Goal: Check status: Check status

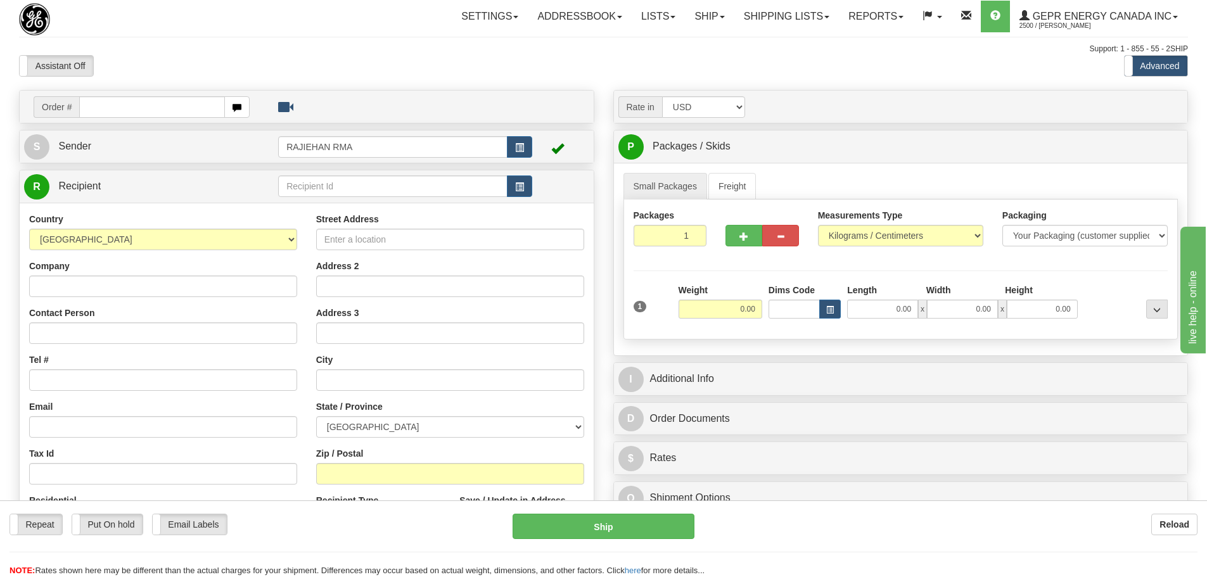
click at [613, 68] on div "Assistant On Assistant Off Do a return Do a return Previous Next Standard Advan…" at bounding box center [604, 66] width 1188 height 22
click at [216, 25] on div "Toggle navigation Settings Shipping Preferences Fields Preferences New Store Co…" at bounding box center [701, 16] width 974 height 33
click at [810, 25] on link "Shipping lists" at bounding box center [786, 17] width 105 height 32
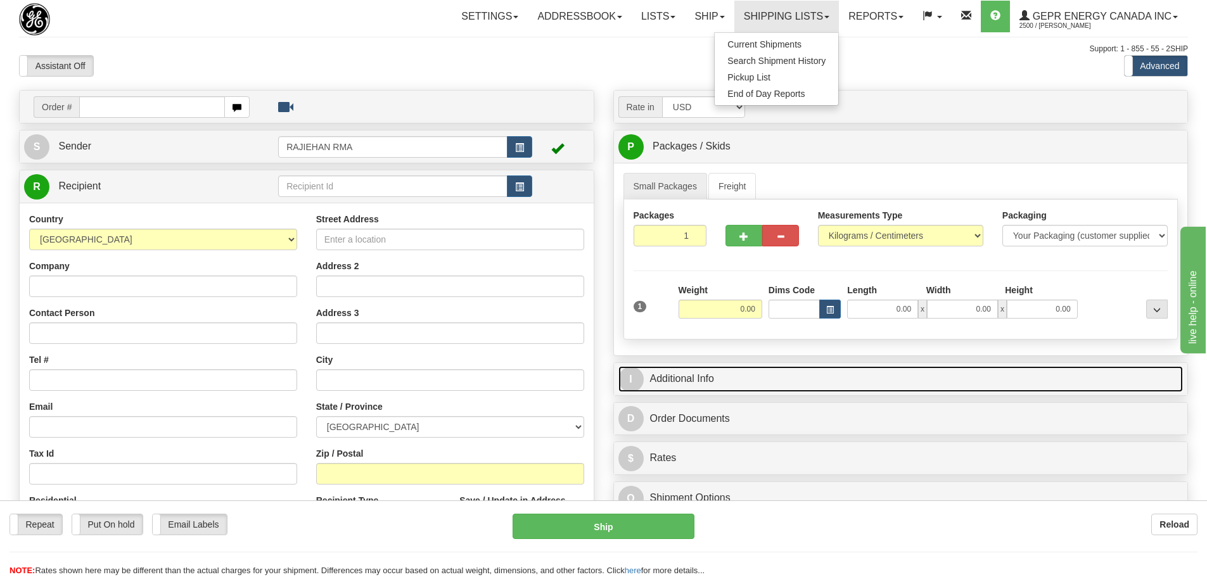
click at [669, 366] on link "I Additional Info" at bounding box center [900, 379] width 565 height 26
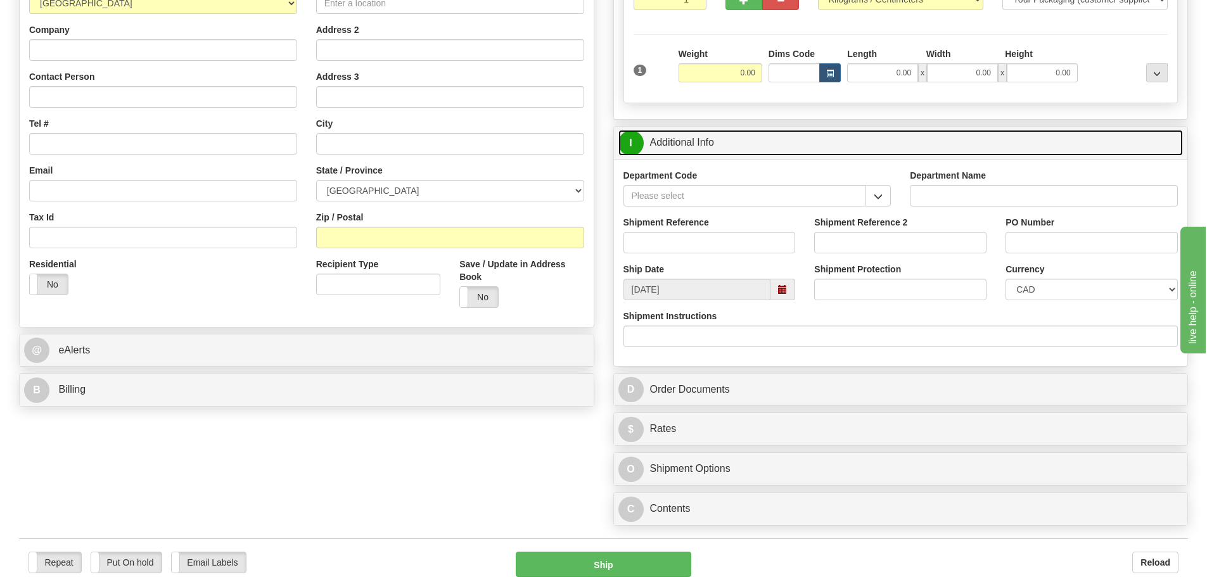
scroll to position [253, 0]
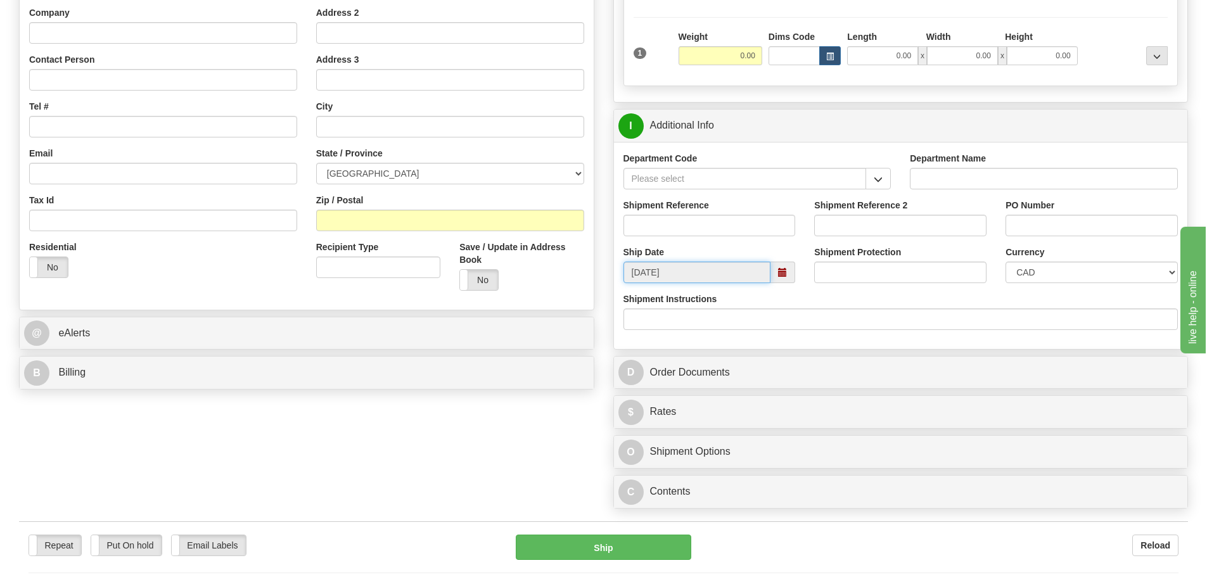
drag, startPoint x: 684, startPoint y: 278, endPoint x: 613, endPoint y: 271, distance: 71.2
click at [614, 271] on div "Ship Date 09/09/2025" at bounding box center [709, 264] width 191 height 37
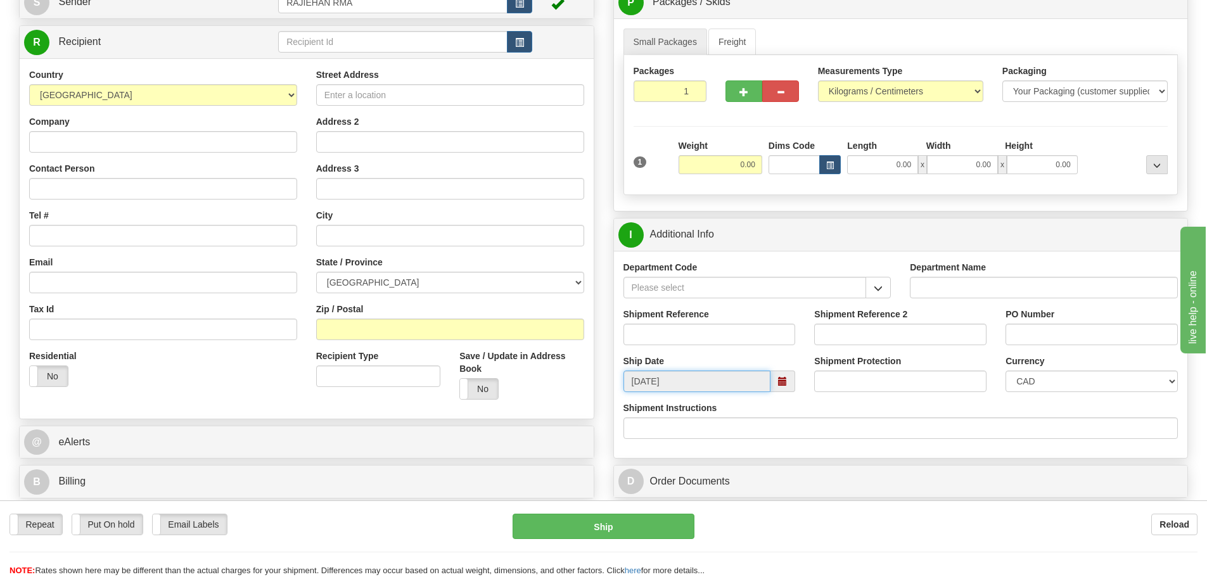
scroll to position [0, 0]
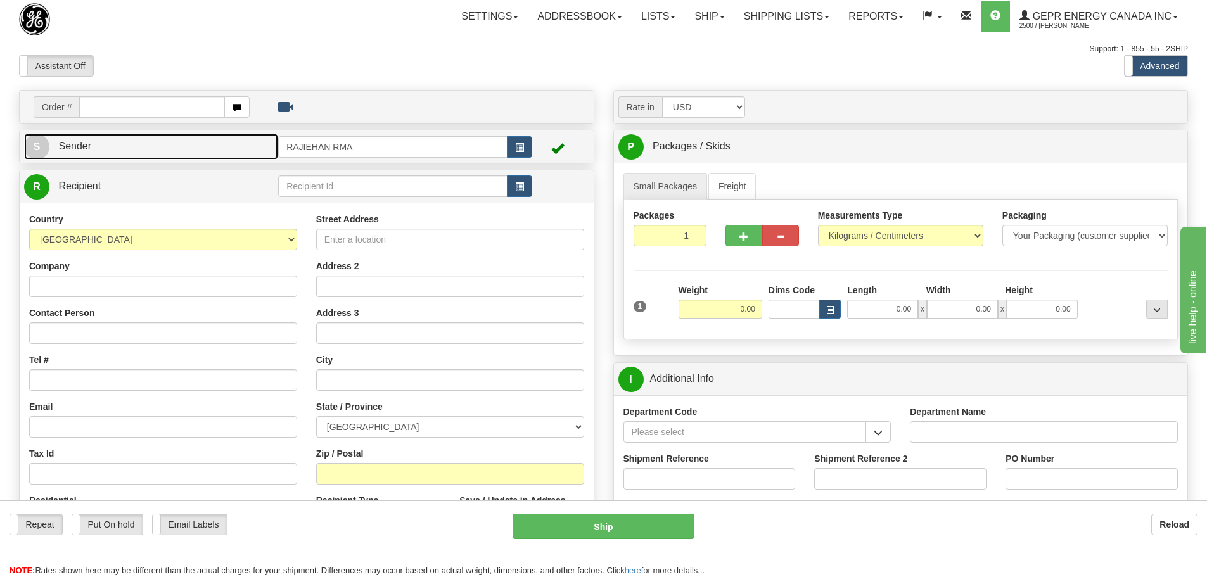
click at [162, 150] on link "S Sender" at bounding box center [151, 147] width 254 height 26
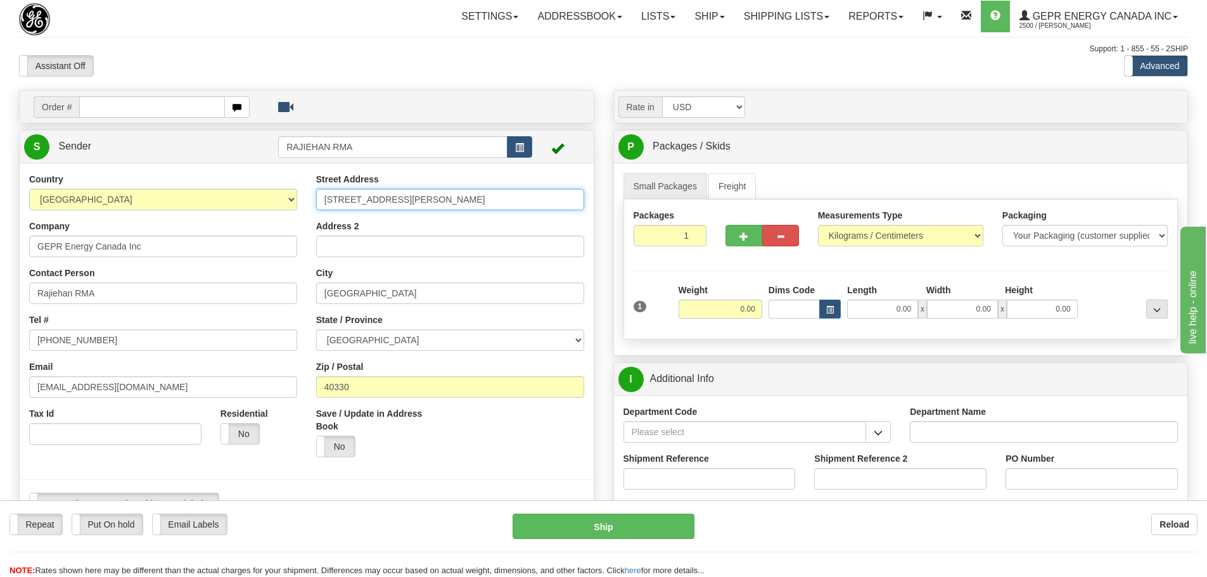
select select
drag, startPoint x: 423, startPoint y: 197, endPoint x: 324, endPoint y: 207, distance: 99.4
click at [324, 207] on input "650 Markland Street" at bounding box center [450, 200] width 268 height 22
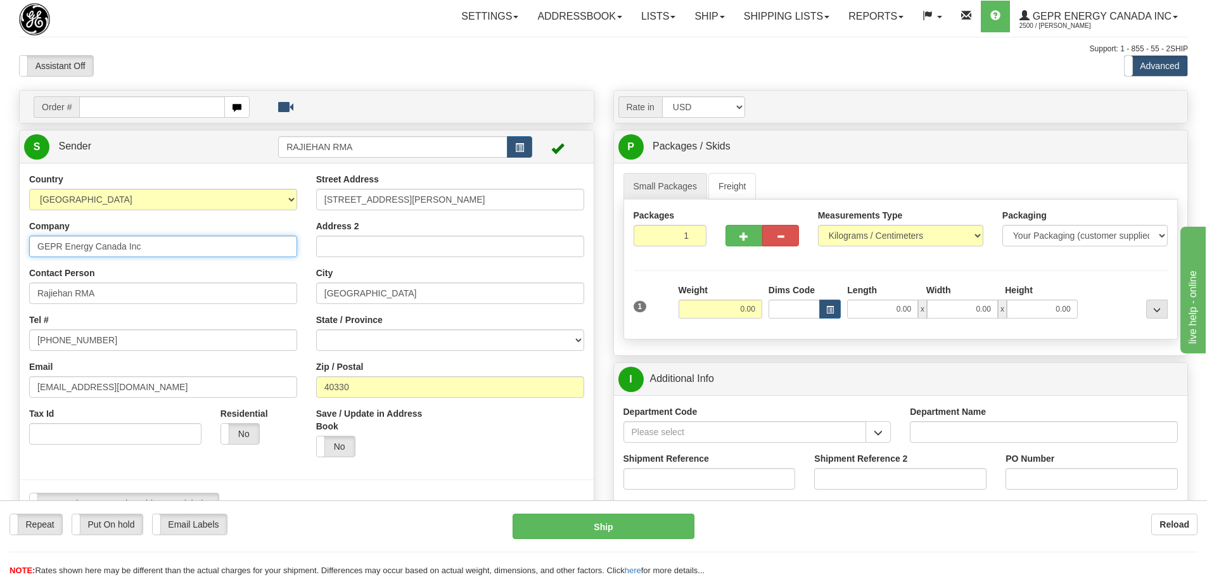
drag, startPoint x: 148, startPoint y: 238, endPoint x: 148, endPoint y: 248, distance: 10.2
click at [147, 238] on input "GEPR Energy Canada Inc" at bounding box center [163, 247] width 268 height 22
drag, startPoint x: 149, startPoint y: 250, endPoint x: 20, endPoint y: 249, distance: 128.6
click at [20, 249] on div "Country AFGHANISTAN ALAND ISLANDS ALBANIA ALGERIA AMERICAN SAMOA ANDORRA ANGOLA…" at bounding box center [163, 313] width 287 height 281
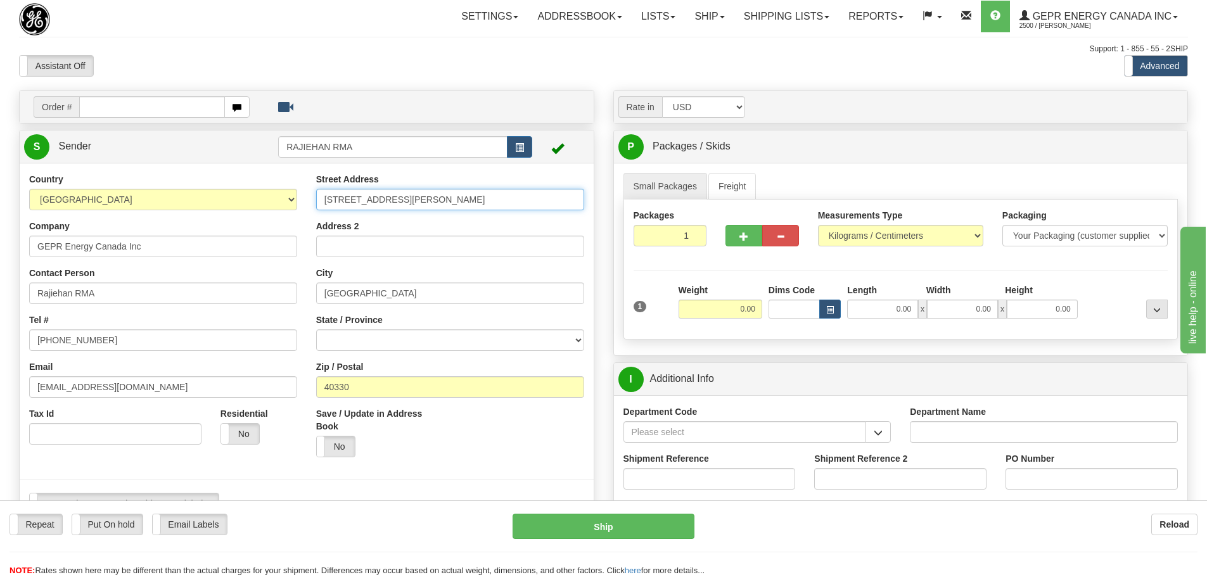
drag, startPoint x: 424, startPoint y: 202, endPoint x: 255, endPoint y: 195, distance: 170.0
click at [255, 195] on div "Country AFGHANISTAN ALAND ISLANDS ALBANIA ALGERIA AMERICAN SAMOA ANDORRA ANGOLA…" at bounding box center [307, 348] width 574 height 351
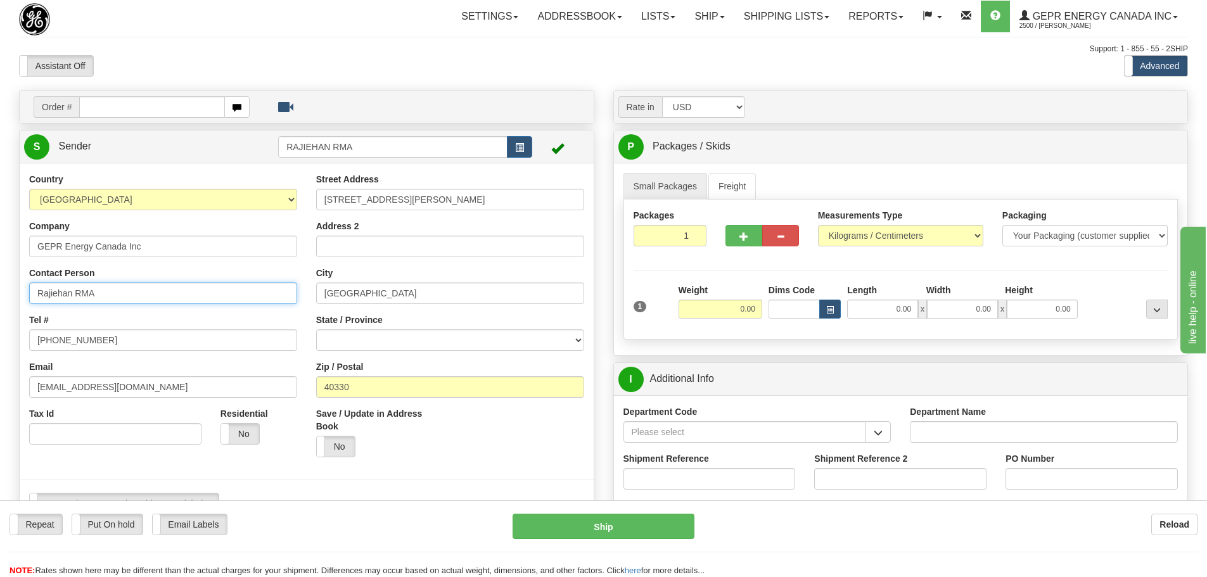
click at [105, 303] on input "Rajiehan RMA" at bounding box center [163, 294] width 268 height 22
drag, startPoint x: 103, startPoint y: 295, endPoint x: 30, endPoint y: 288, distance: 73.2
click at [31, 290] on input "Rajiehan RMA" at bounding box center [163, 294] width 268 height 22
drag, startPoint x: 152, startPoint y: 344, endPoint x: -47, endPoint y: 343, distance: 198.9
click at [0, 343] on html "Training Course Close Toggle navigation Settings Shipping Preferences New Sende…" at bounding box center [603, 288] width 1207 height 577
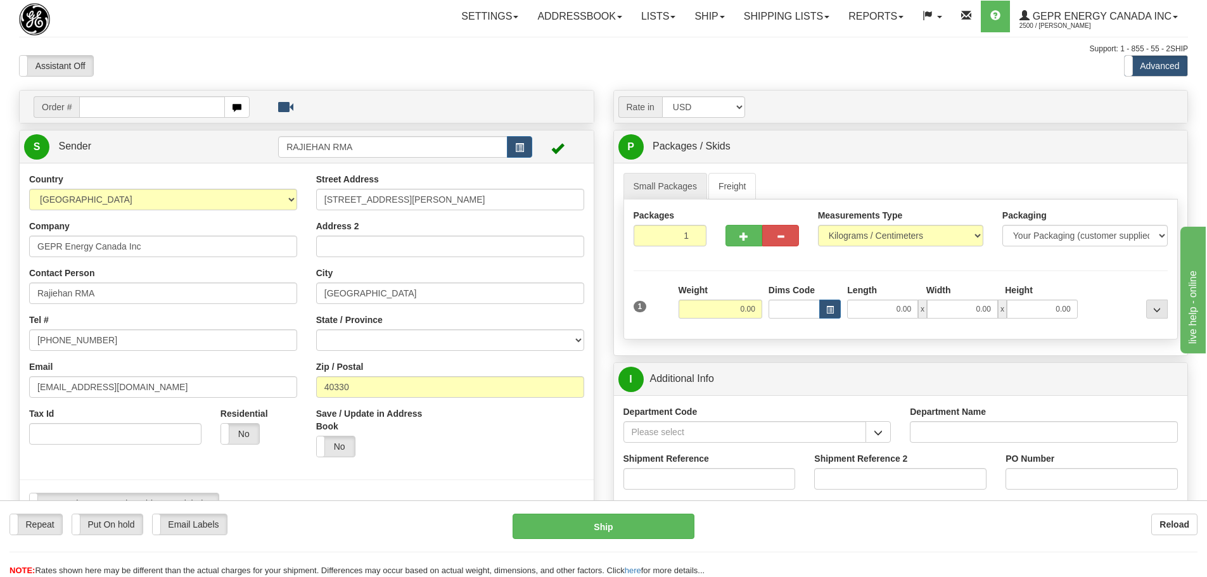
click at [367, 61] on div "Assistant On Assistant Off Do a return Do a return" at bounding box center [257, 66] width 495 height 22
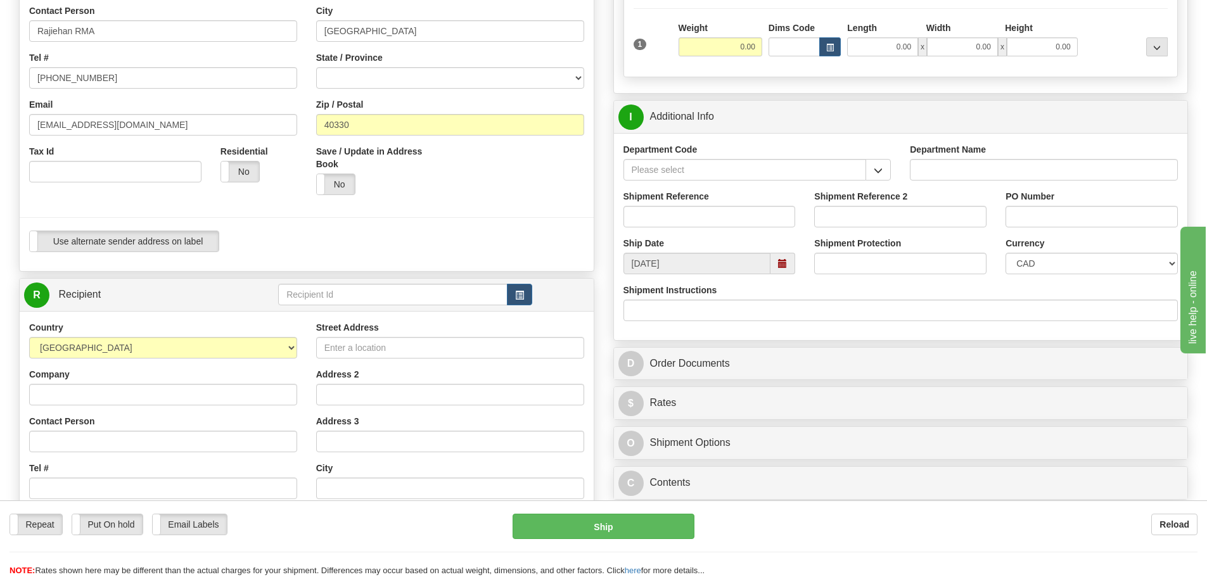
scroll to position [380, 0]
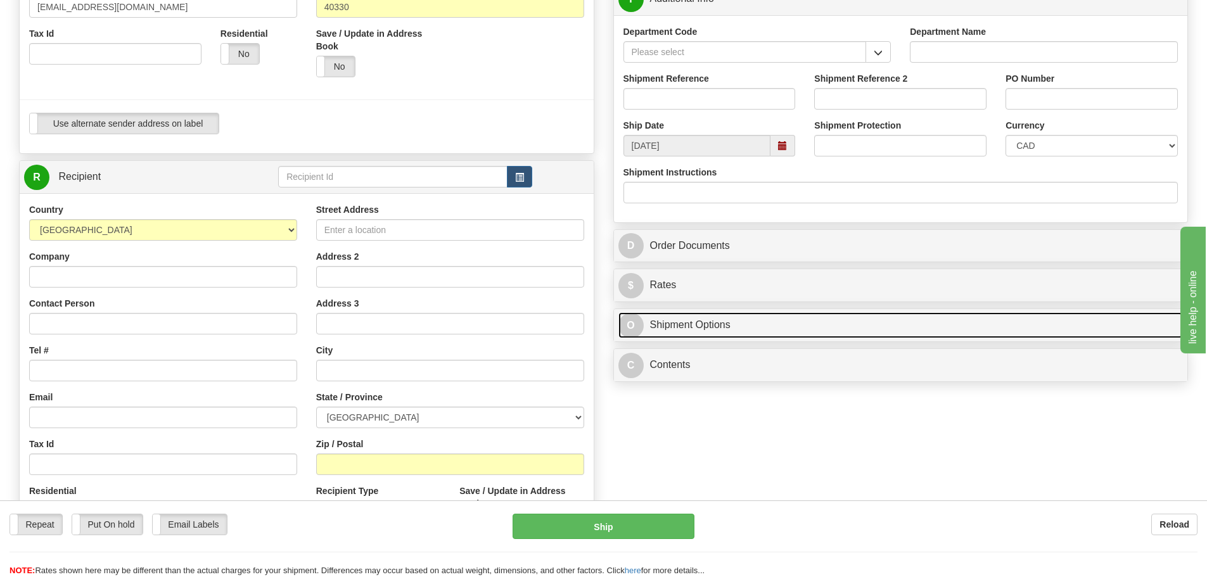
click at [667, 326] on link "O Shipment Options" at bounding box center [900, 325] width 565 height 26
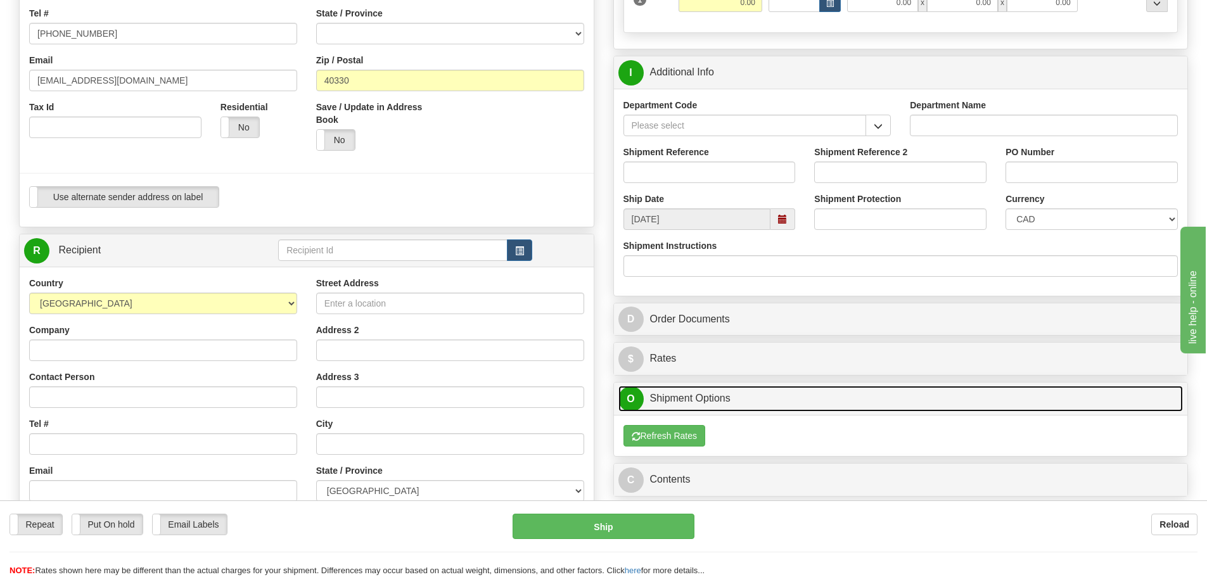
scroll to position [190, 0]
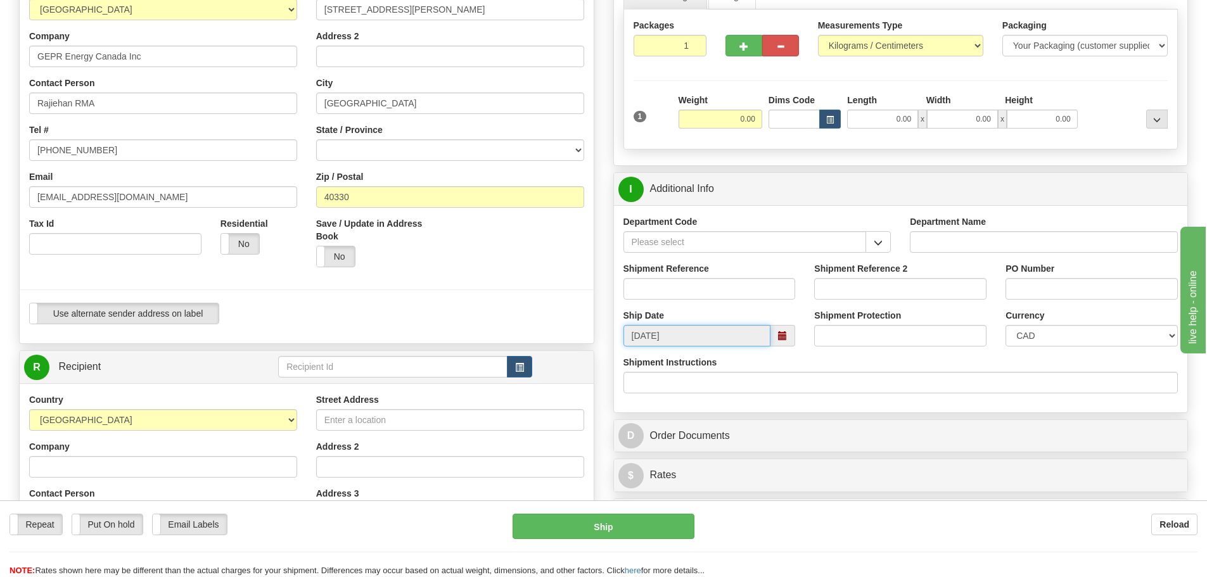
drag, startPoint x: 694, startPoint y: 329, endPoint x: 614, endPoint y: 347, distance: 82.4
click at [614, 347] on div "Ship Date 09/09/2025 Shipment Protection Shipment Protection Shipment is Packag…" at bounding box center [901, 332] width 574 height 47
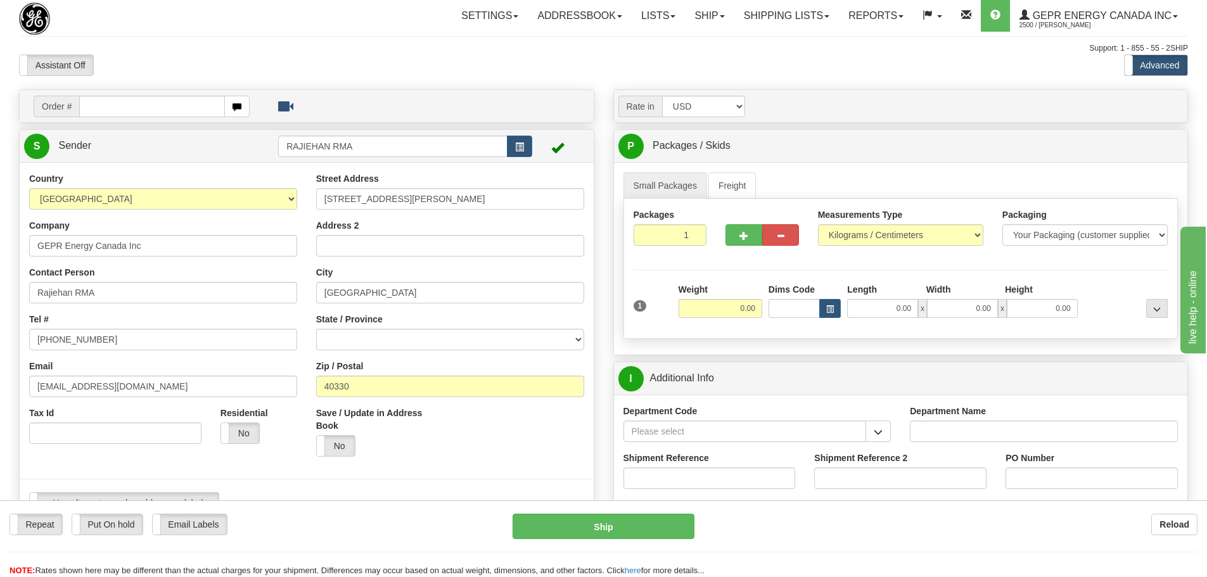
scroll to position [0, 0]
click at [806, 27] on link "Shipping lists" at bounding box center [786, 17] width 105 height 32
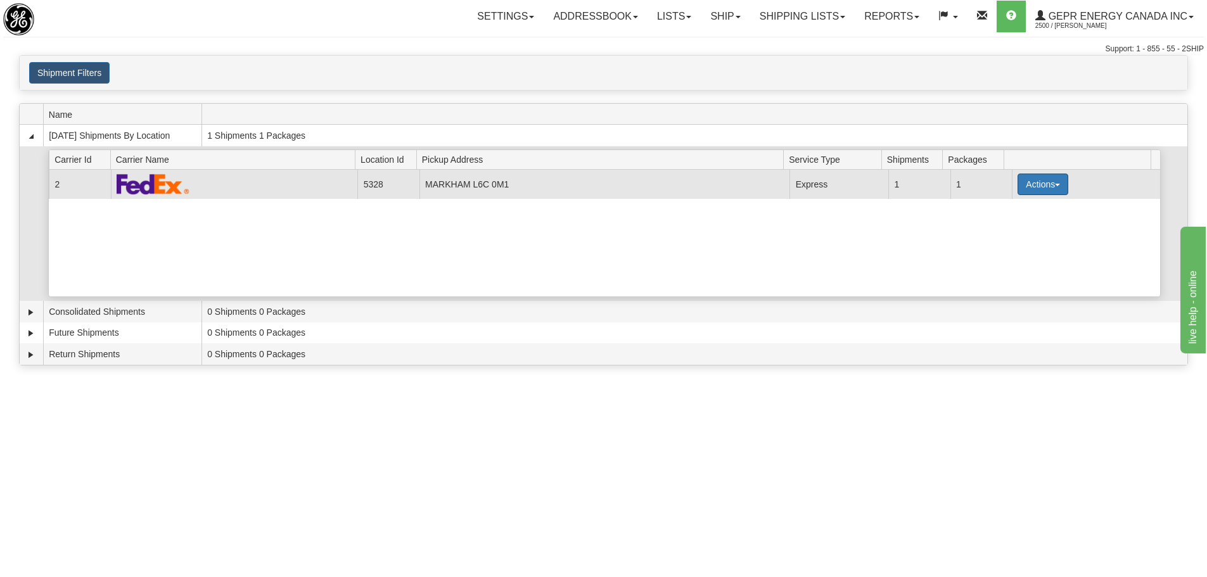
click at [1040, 188] on button "Actions" at bounding box center [1043, 185] width 51 height 22
click at [990, 207] on span "Details" at bounding box center [996, 207] width 34 height 9
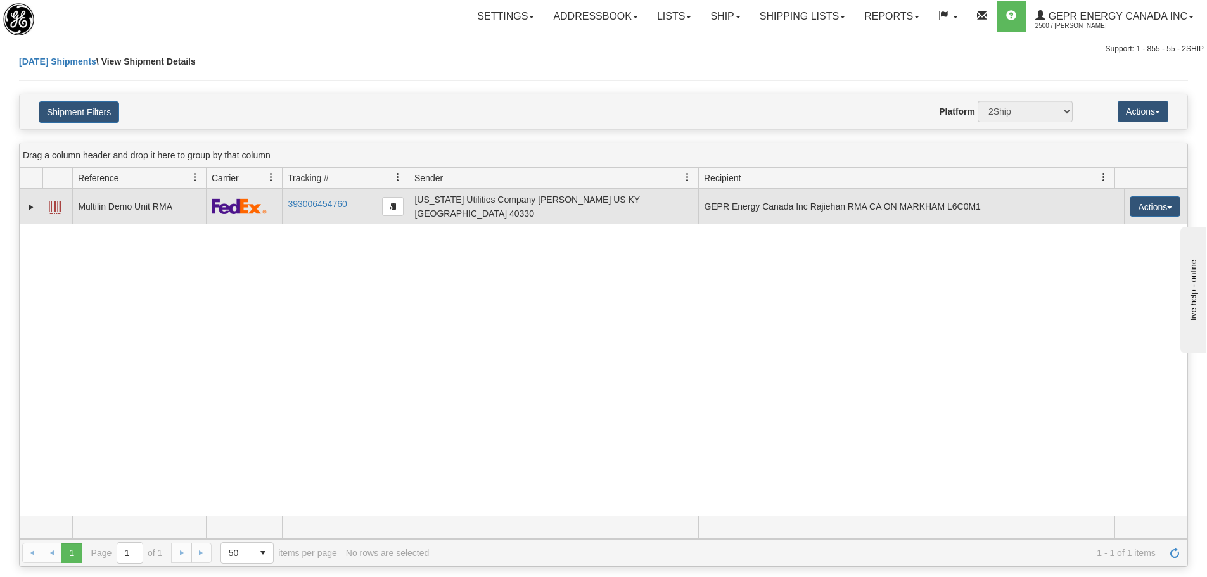
click at [51, 212] on span at bounding box center [55, 207] width 13 height 13
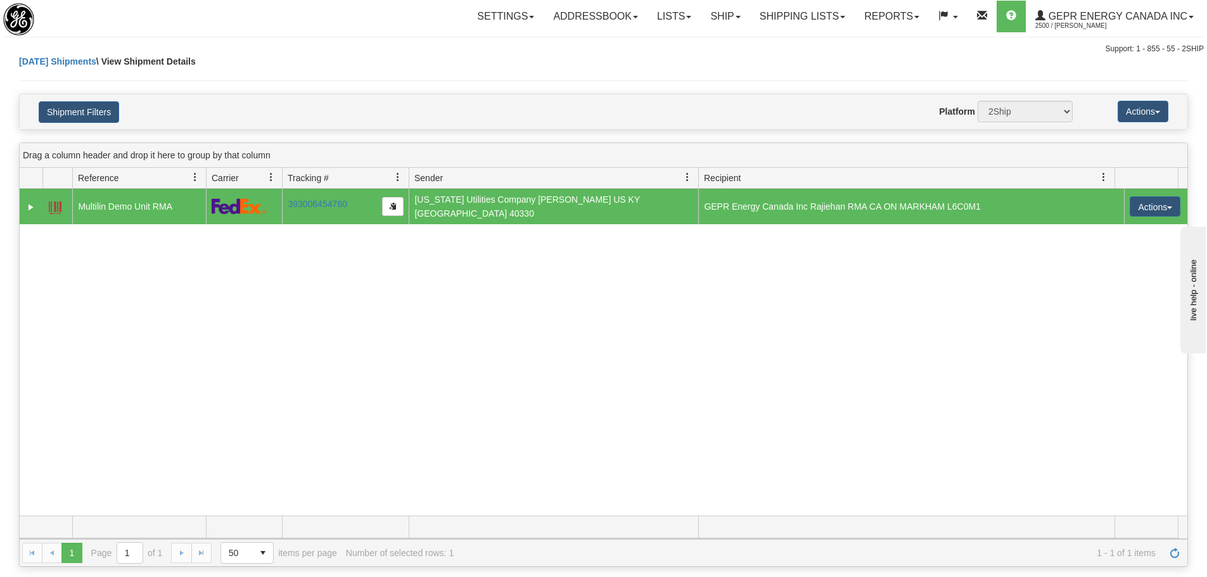
click at [273, 20] on div "Settings Shipping Preferences Fields Preferences New Store Connections Addressb…" at bounding box center [709, 17] width 990 height 32
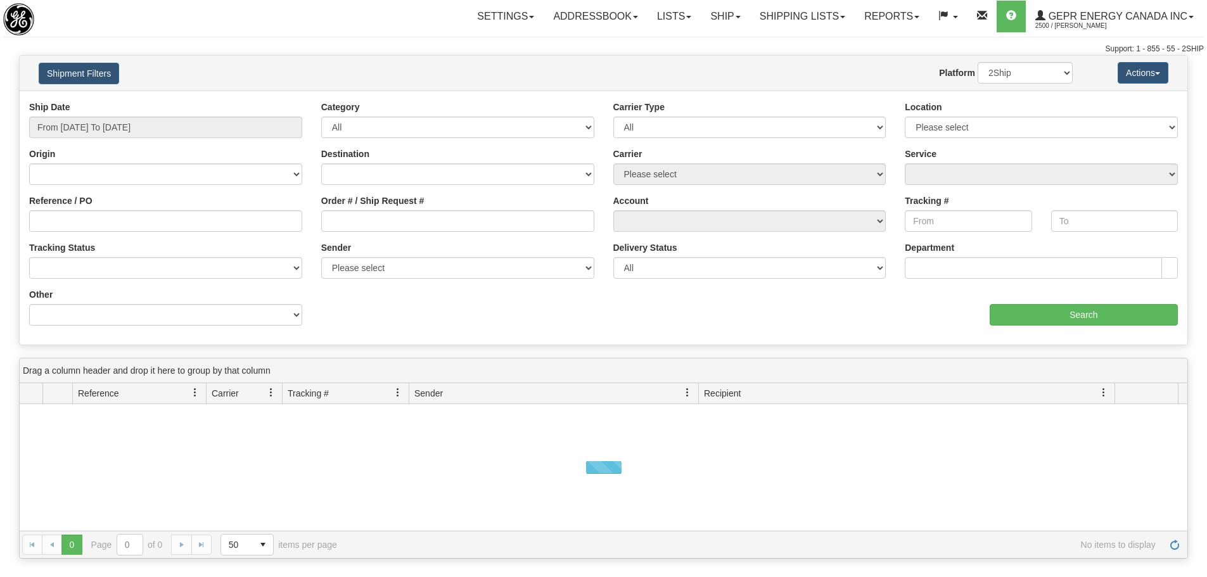
click at [61, 73] on button "Shipment Filters" at bounding box center [79, 74] width 80 height 22
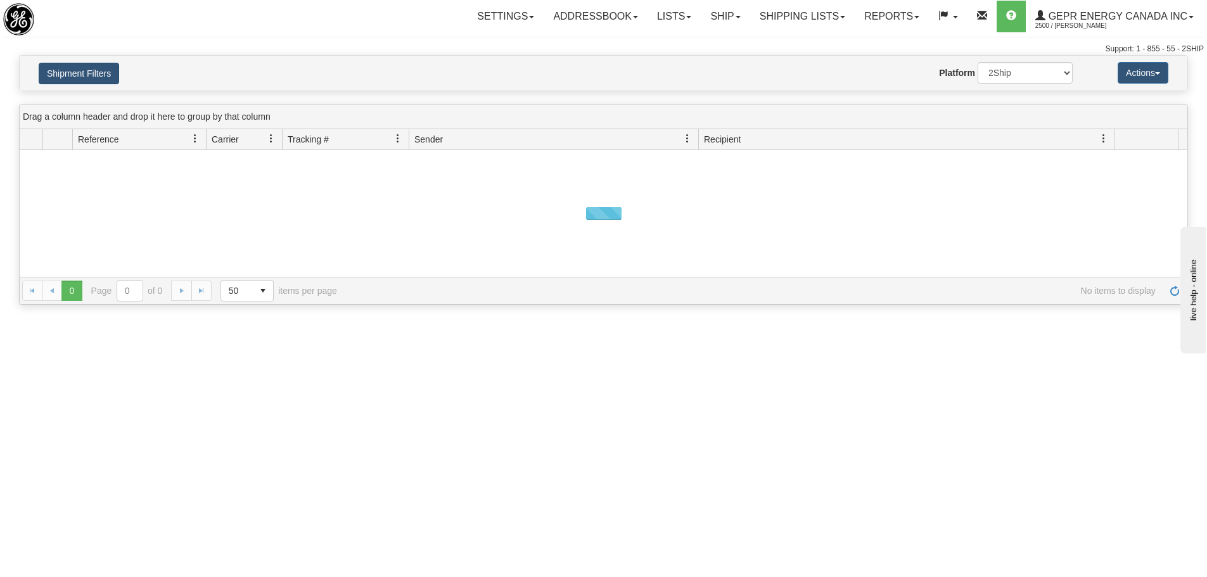
click at [61, 73] on button "Shipment Filters" at bounding box center [79, 74] width 80 height 22
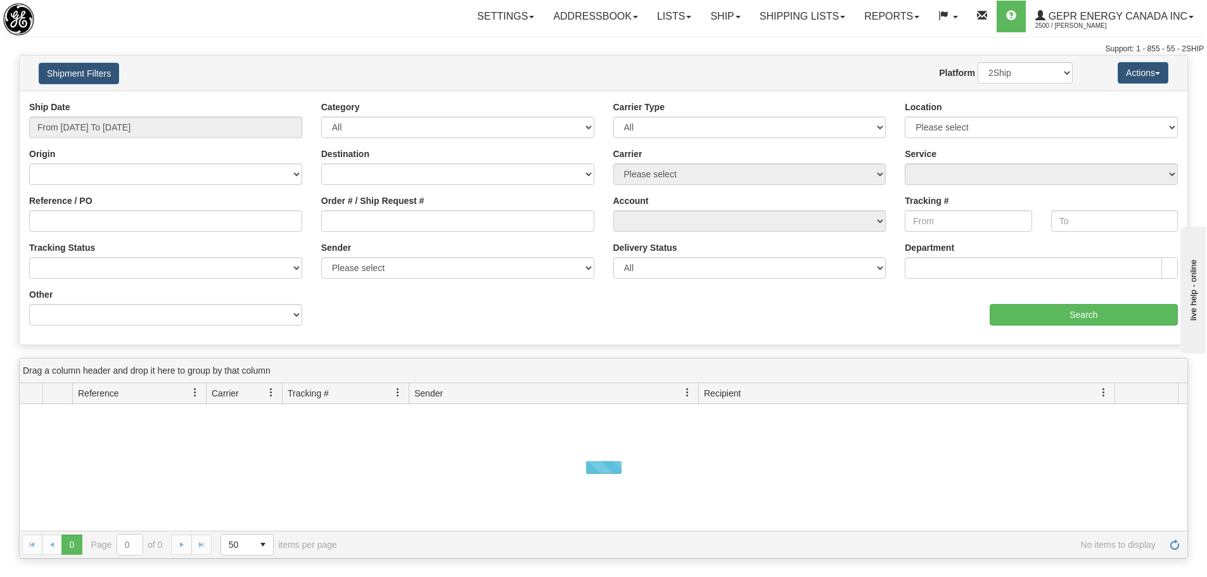
click at [112, 110] on div "Ship Date From 09/08/2025 To 09/09/2025" at bounding box center [165, 119] width 273 height 37
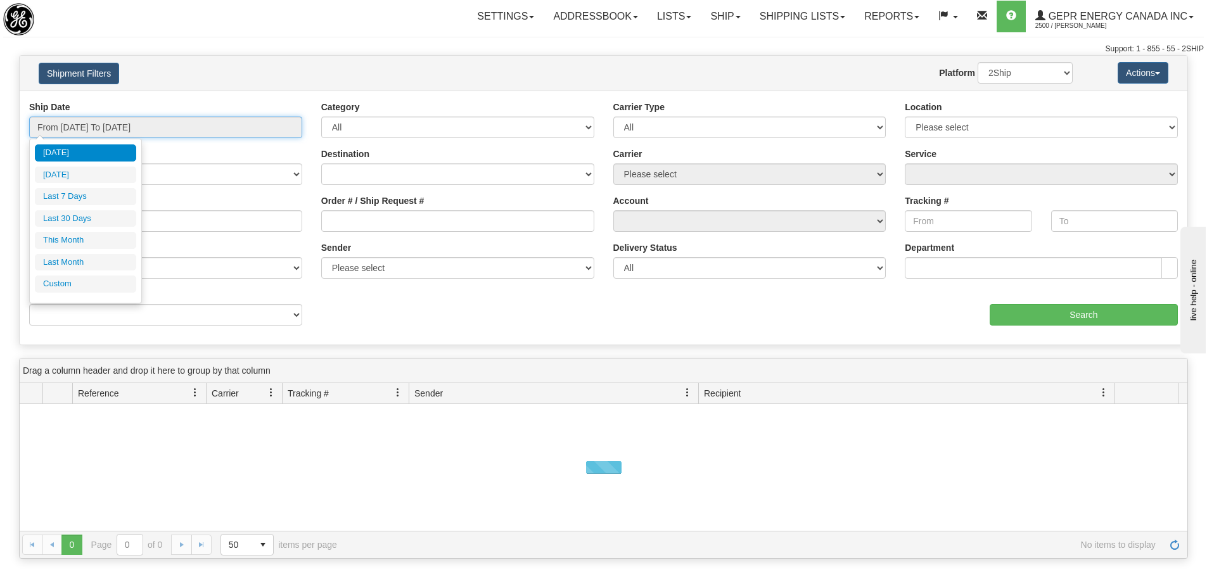
click at [115, 125] on input "From 09/08/2025 To 09/09/2025" at bounding box center [165, 128] width 273 height 22
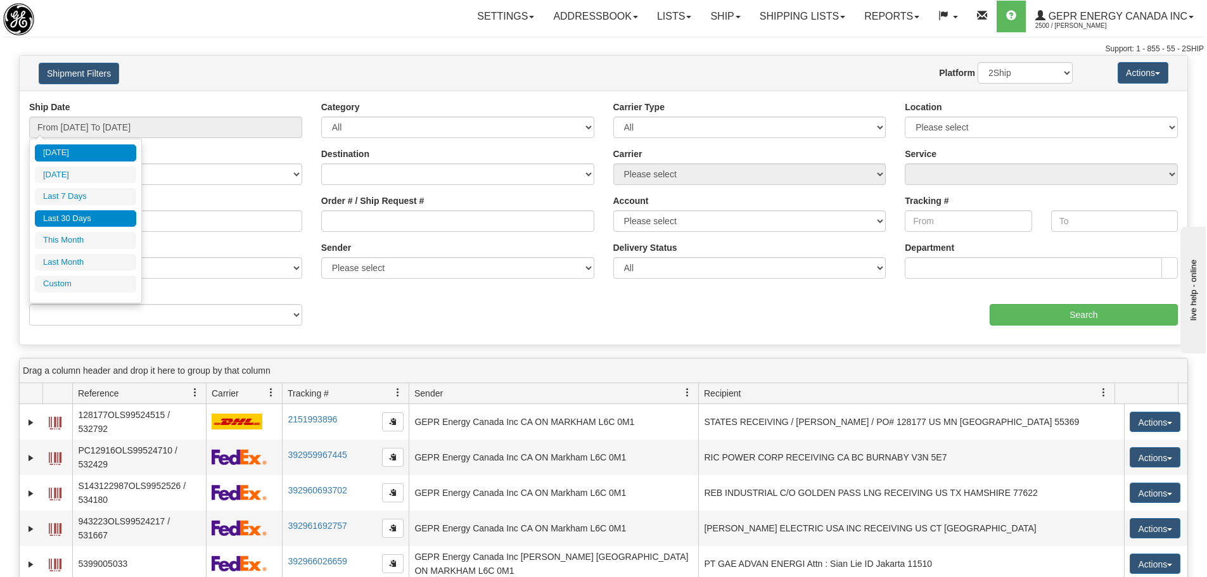
click at [91, 220] on li "Last 30 Days" at bounding box center [85, 218] width 101 height 17
type input "From 08/11/2025 To 09/09/2025"
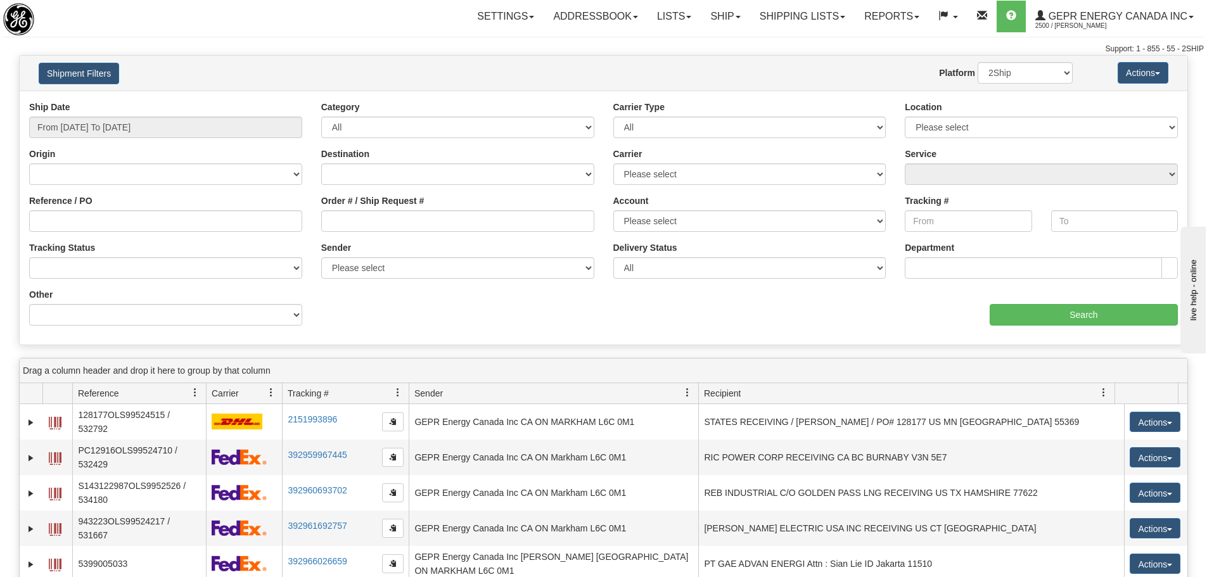
click at [928, 207] on div "Tracking #" at bounding box center [968, 213] width 127 height 37
click at [934, 220] on input "Tracking #" at bounding box center [968, 221] width 127 height 22
paste input "6042614701"
type input "6042614701"
click at [1042, 307] on input "Search" at bounding box center [1084, 315] width 188 height 22
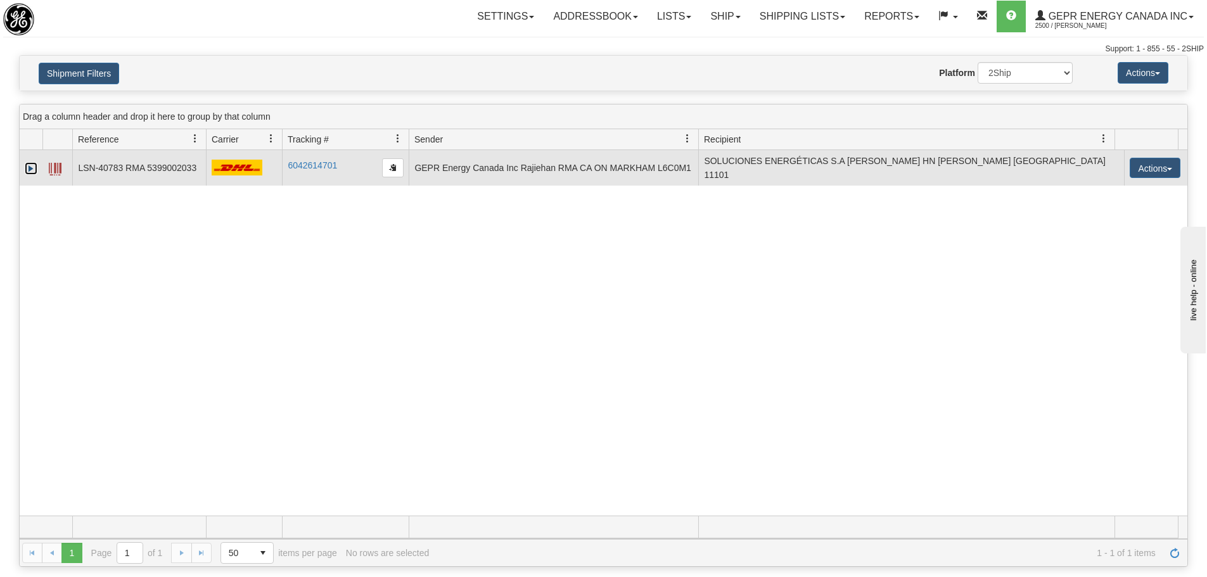
click at [35, 165] on link "Expand" at bounding box center [31, 168] width 13 height 13
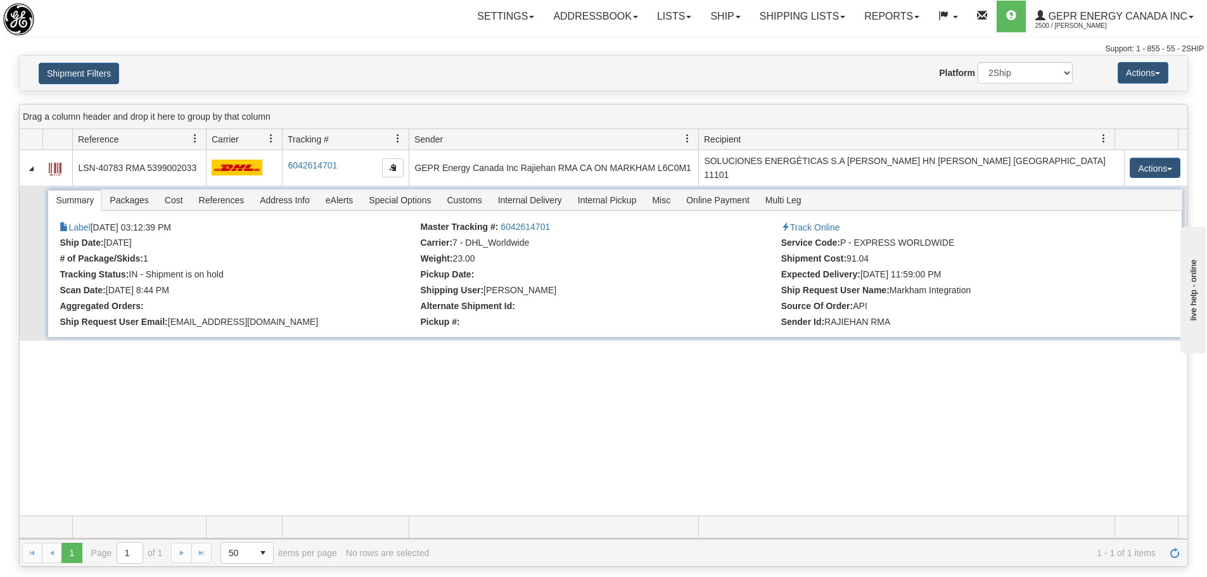
click at [207, 196] on span "References" at bounding box center [221, 200] width 61 height 20
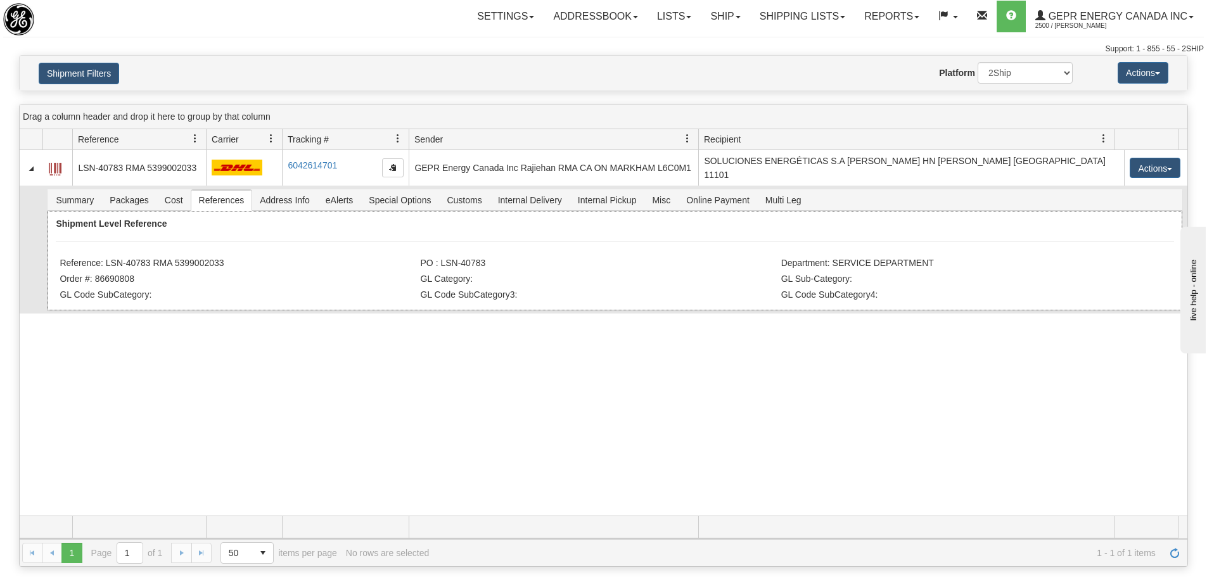
drag, startPoint x: 223, startPoint y: 260, endPoint x: 176, endPoint y: 257, distance: 47.0
click at [176, 258] on li "Reference: LSN-40783 RMA 5399002033" at bounding box center [238, 264] width 357 height 13
copy li "5399002033"
click at [290, 376] on div "31574970 2500 LSN-40783 RMA 5399002033 6042614701 6042614701 09/04/2025 09/04/2…" at bounding box center [604, 333] width 1168 height 366
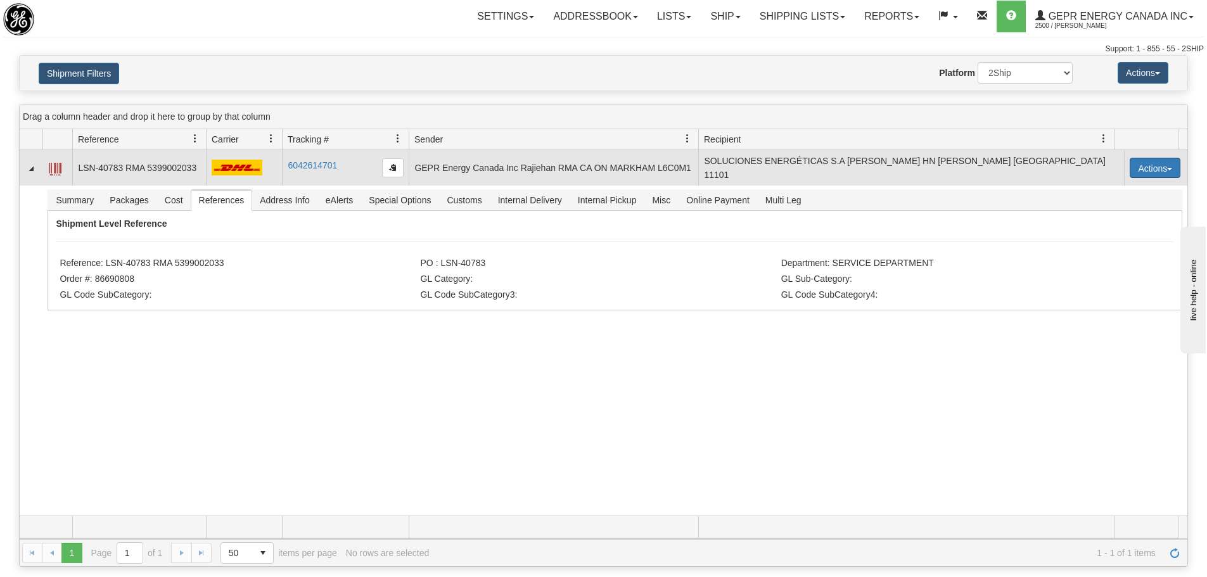
click at [1171, 171] on button "Actions" at bounding box center [1155, 168] width 51 height 20
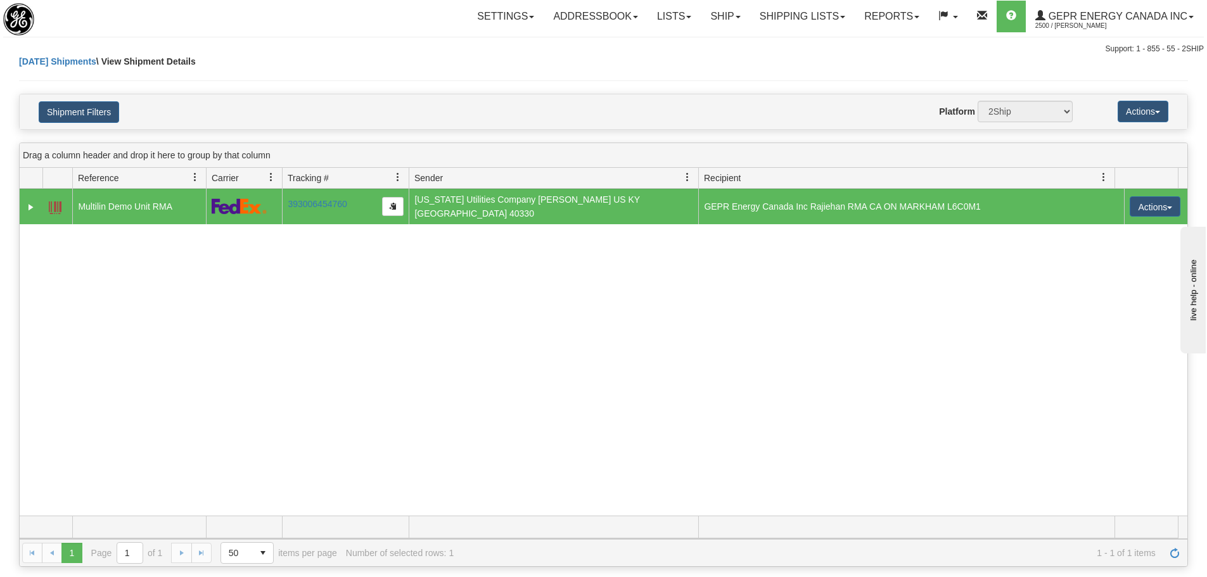
click at [215, 282] on div "31590048 2500 Multilin Demo Unit RMA 393006454760 [DATE] [DATE] 07:27:15 AM [US…" at bounding box center [604, 352] width 1168 height 327
click at [651, 314] on div "31590048 2500 Multilin Demo Unit RMA 393006454760 [DATE] [DATE] 07:27:15 AM [US…" at bounding box center [604, 352] width 1168 height 327
click at [412, 340] on div "31590048 2500 Multilin Demo Unit RMA 393006454760 09/09/2025 09/09/2025 07:27:1…" at bounding box center [604, 352] width 1168 height 327
click at [89, 108] on button "Shipment Filters" at bounding box center [79, 112] width 80 height 22
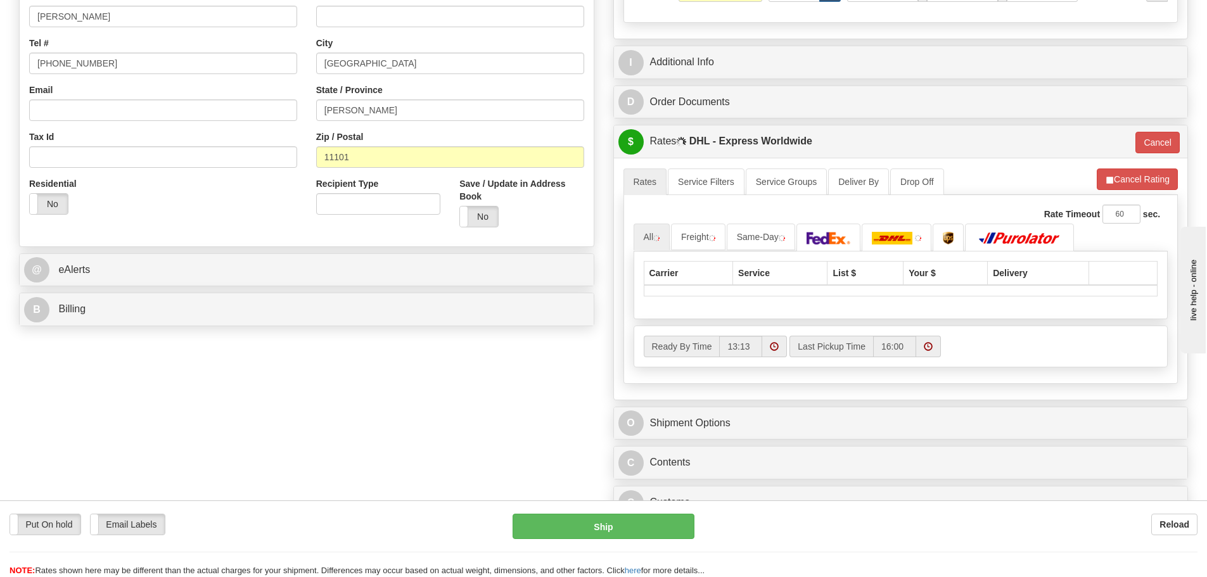
scroll to position [570, 0]
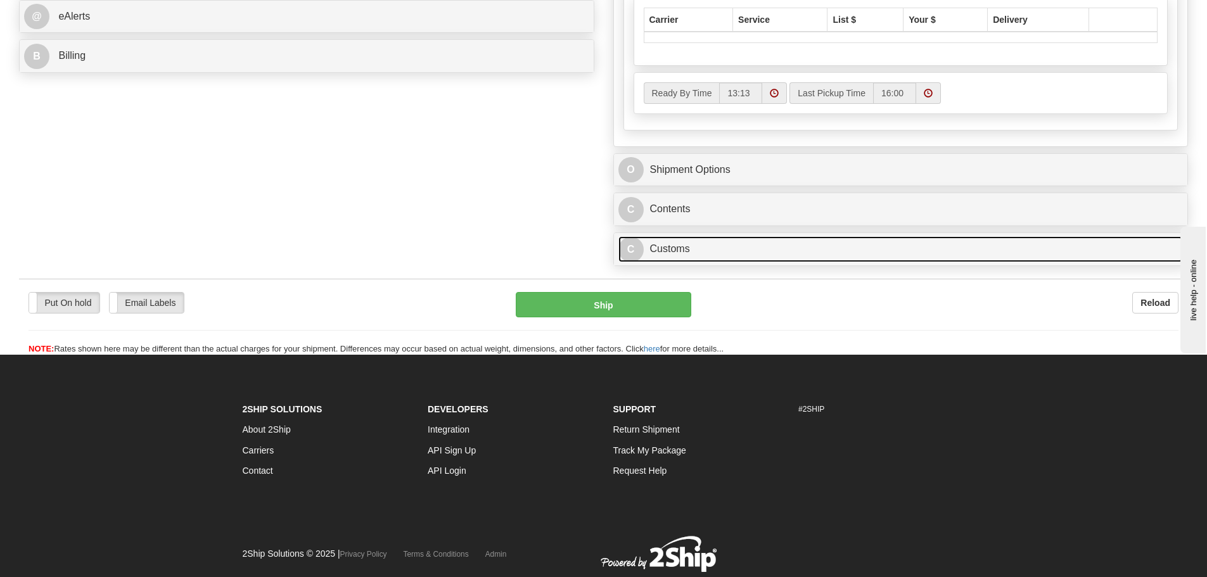
click at [680, 248] on link "C Customs" at bounding box center [900, 249] width 565 height 26
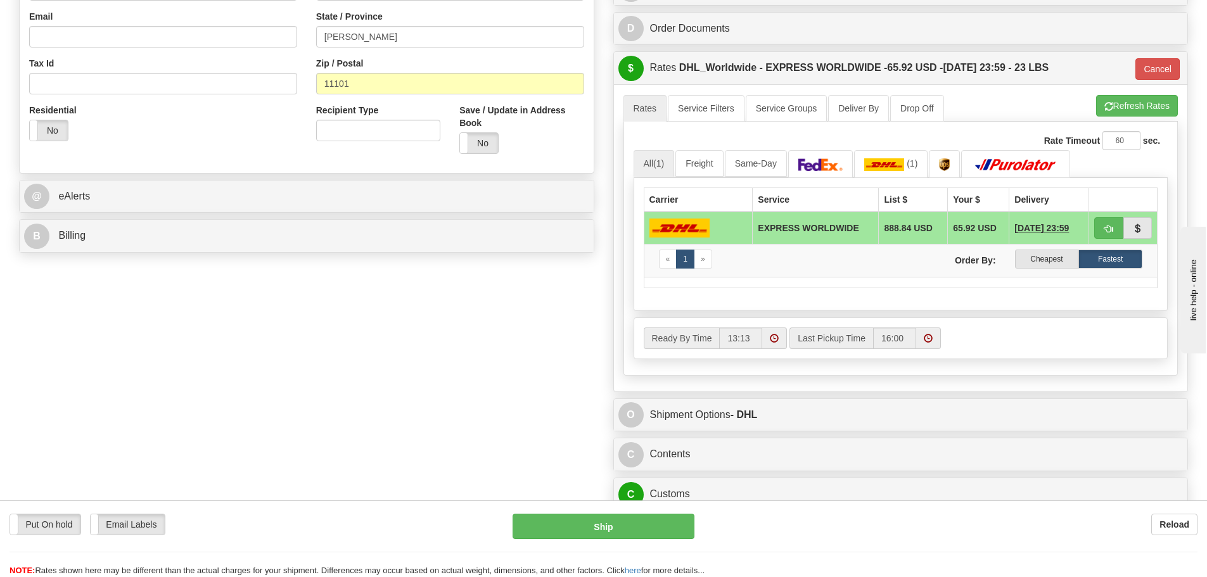
scroll to position [317, 0]
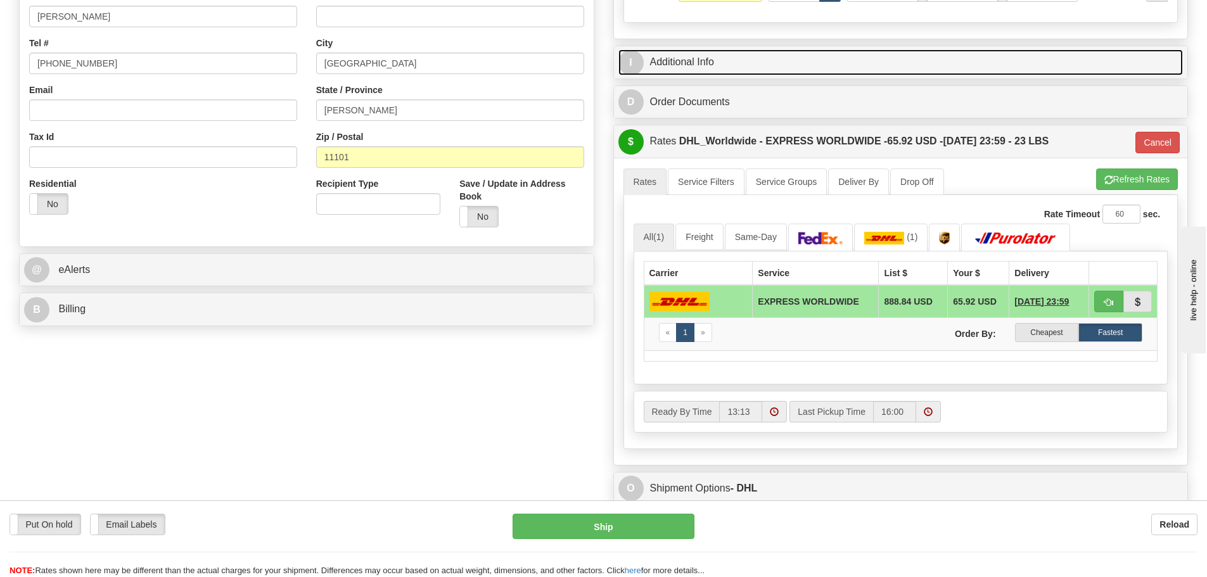
click at [712, 69] on link "I Additional Info" at bounding box center [900, 62] width 565 height 26
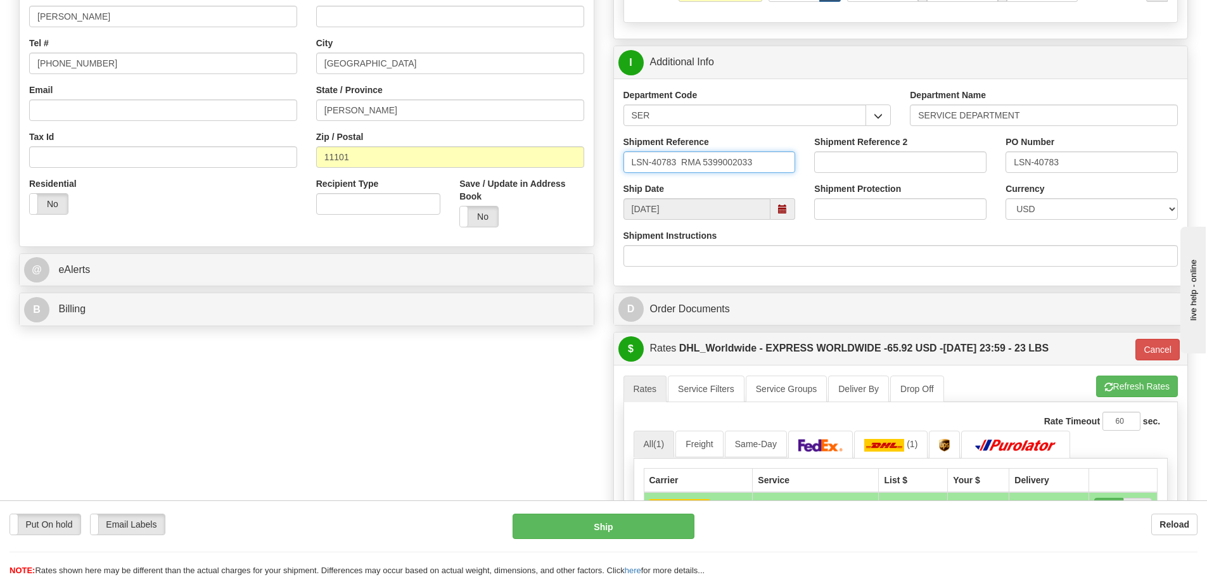
drag, startPoint x: 762, startPoint y: 163, endPoint x: 601, endPoint y: 170, distance: 160.4
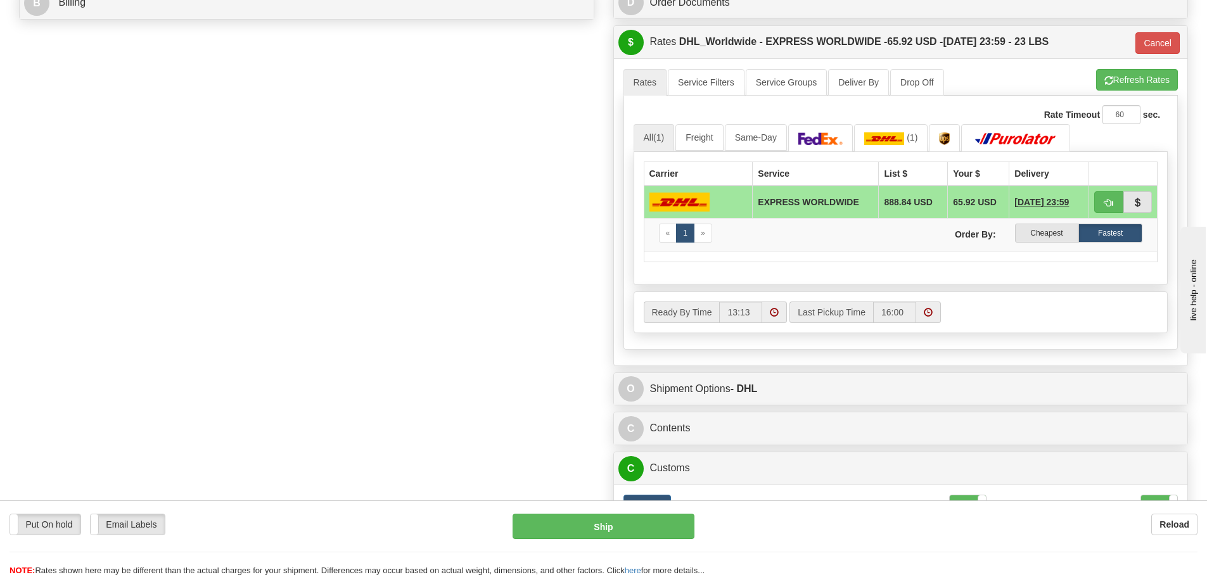
scroll to position [697, 0]
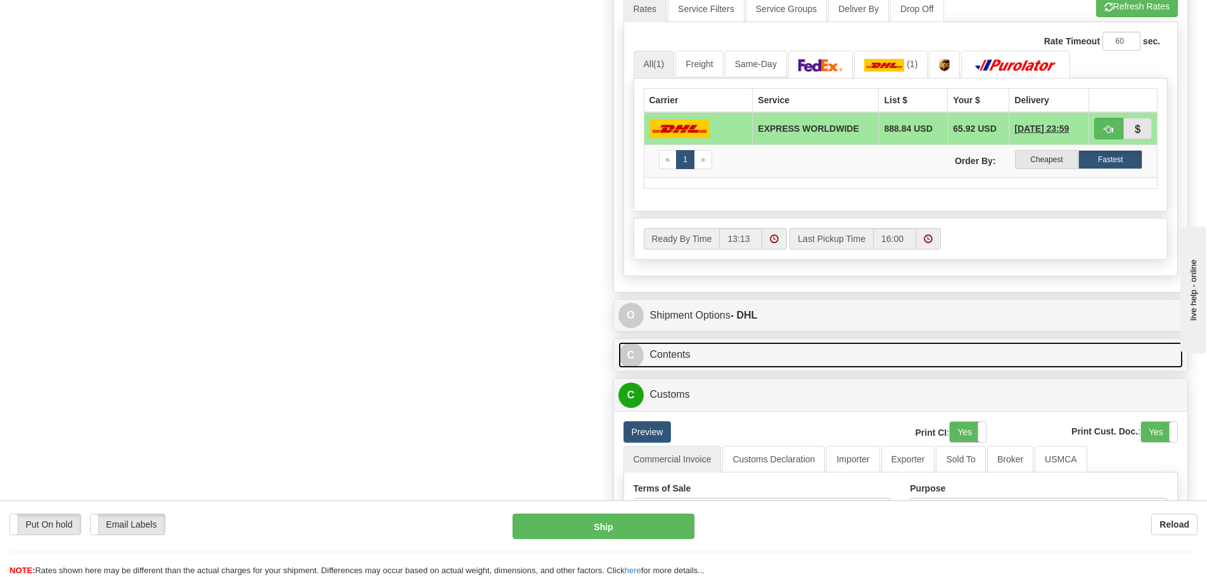
click at [741, 351] on link "C Contents" at bounding box center [900, 355] width 565 height 26
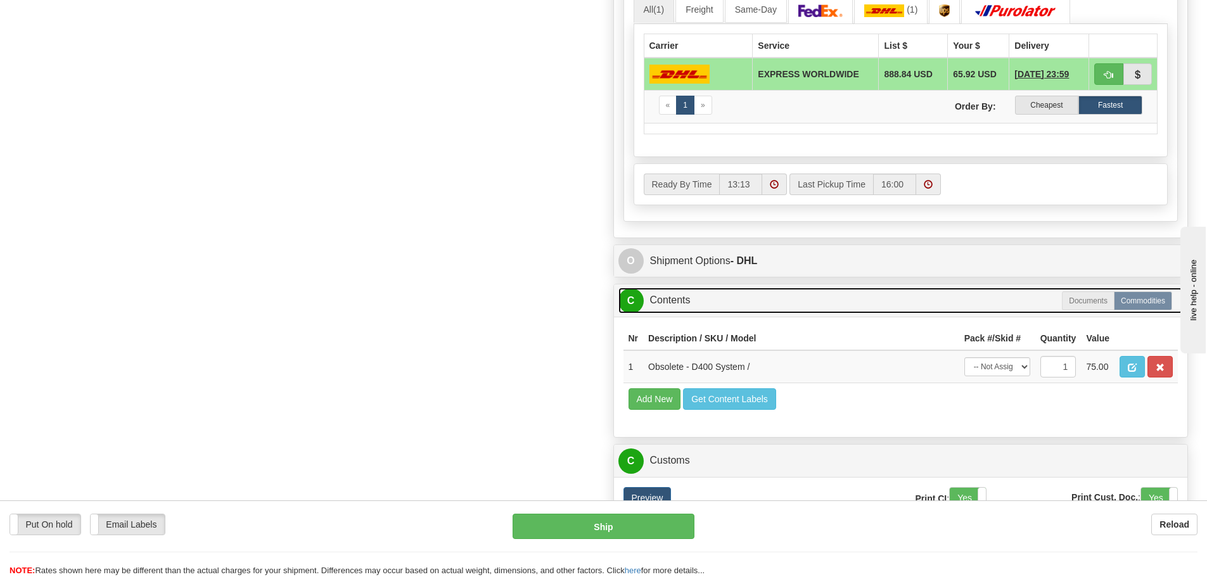
scroll to position [824, 0]
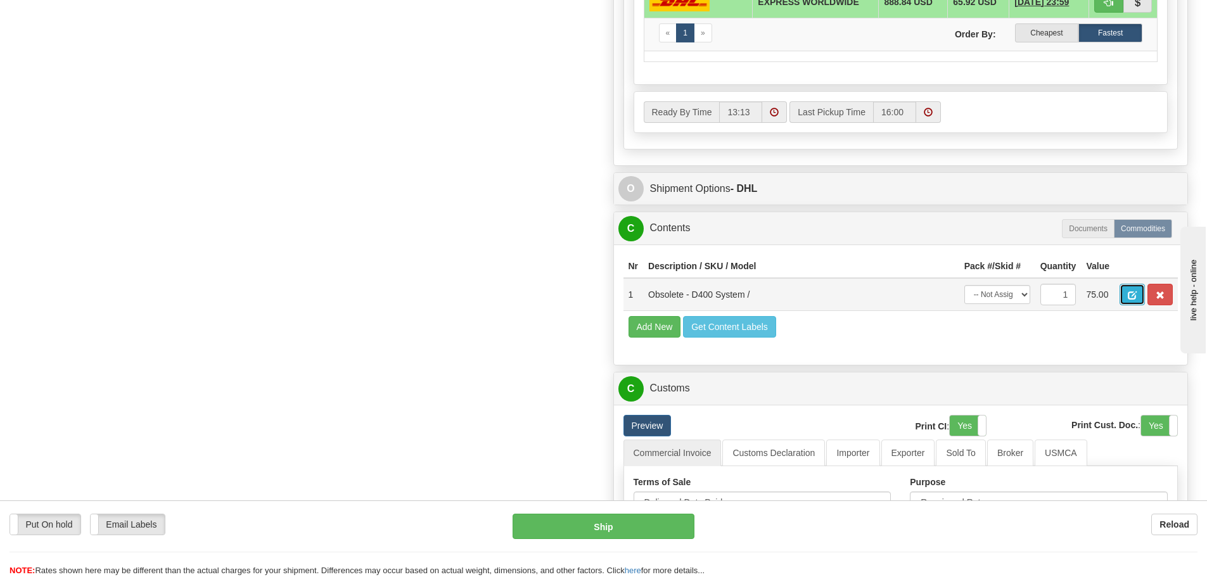
click at [1126, 295] on button "button" at bounding box center [1132, 295] width 25 height 22
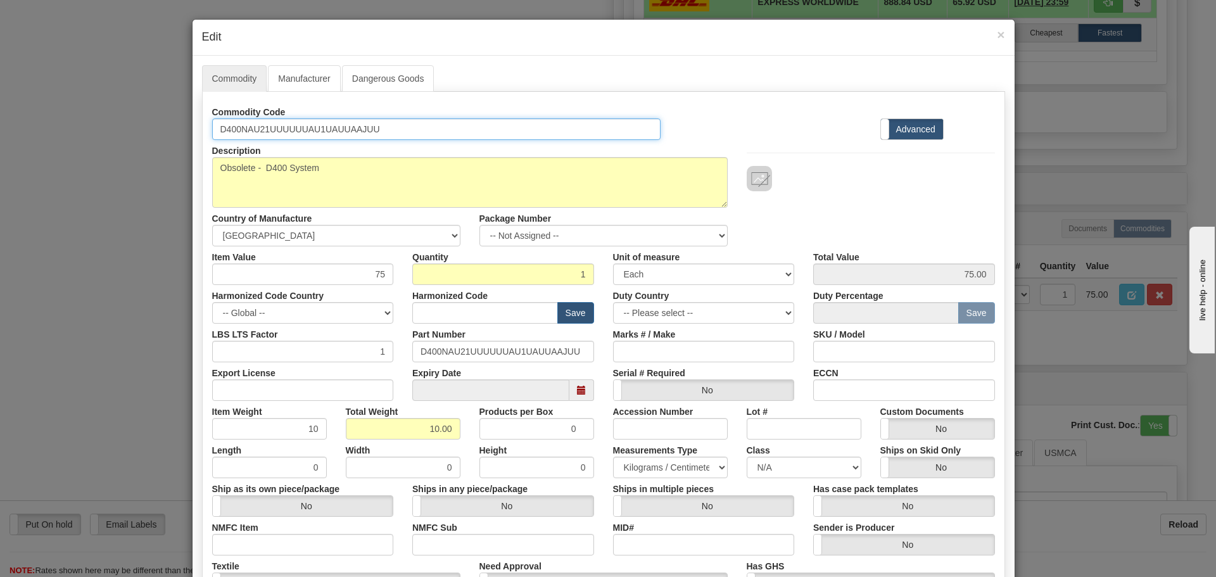
drag, startPoint x: 391, startPoint y: 137, endPoint x: 213, endPoint y: 149, distance: 178.4
click at [213, 149] on div "Commodity Code D400NAU21UUUUUUAU1UAUUAAJUU Standard Advanced Description Obsole…" at bounding box center [603, 367] width 783 height 532
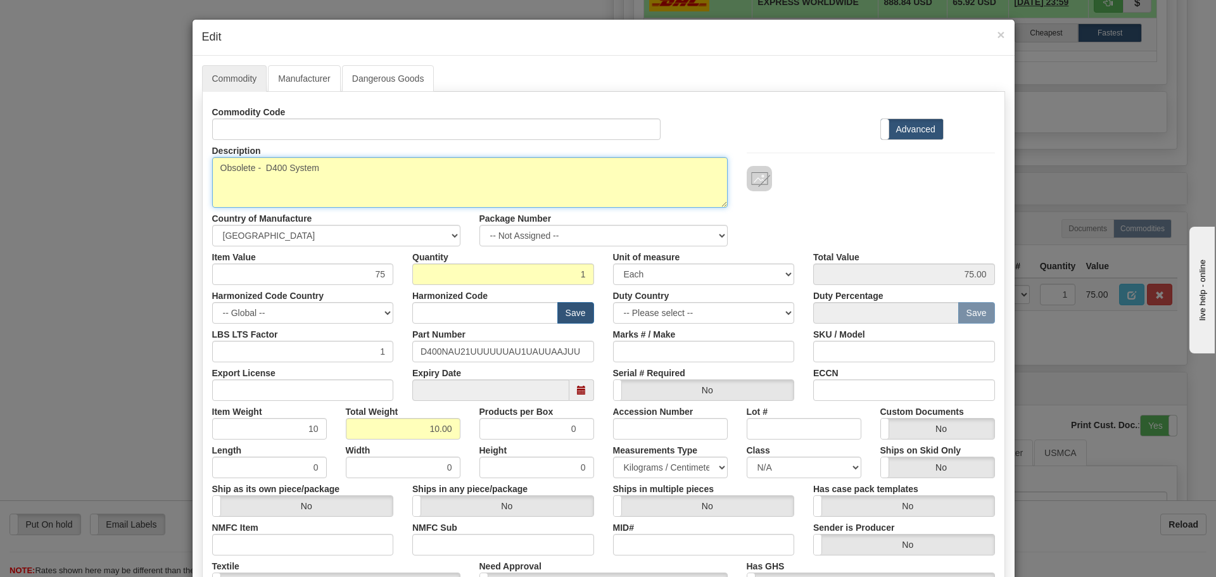
drag, startPoint x: 325, startPoint y: 178, endPoint x: 174, endPoint y: 174, distance: 150.9
click at [174, 174] on div "× Edit Commodity Manufacturer Dangerous Goods Commodity Code Standard Advanced …" at bounding box center [608, 288] width 1216 height 577
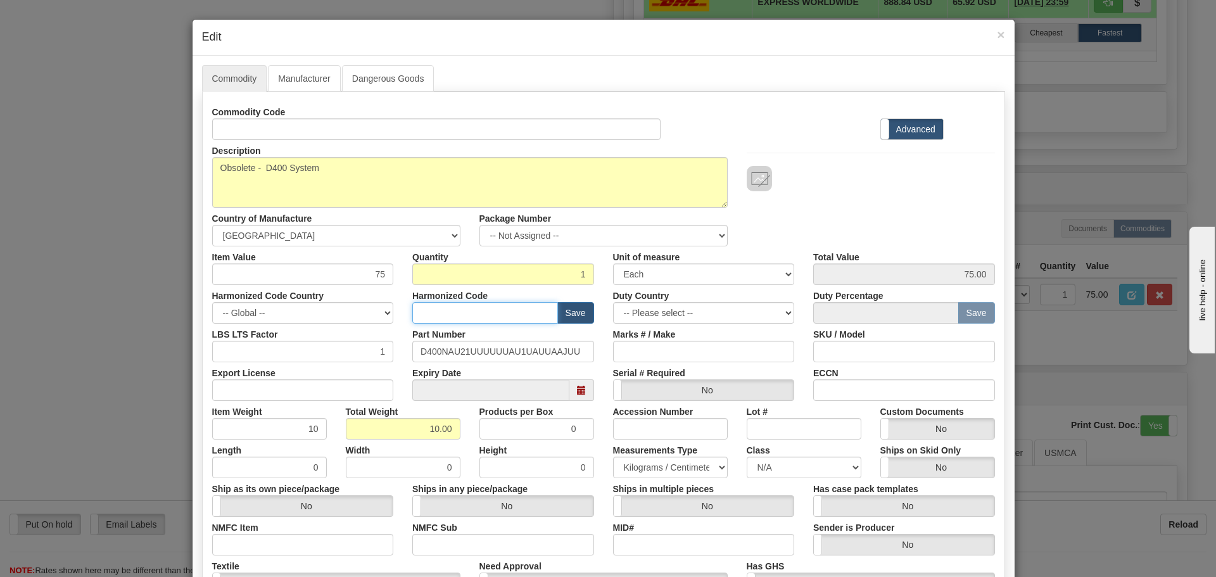
click at [428, 316] on input "text" at bounding box center [485, 313] width 146 height 22
type input "8536.49.0080"
drag, startPoint x: 480, startPoint y: 312, endPoint x: 350, endPoint y: 310, distance: 129.9
click at [350, 310] on div "Harmonized Code Country -- Global -- AFGHANISTAN ALAND ISLANDS ALBANIA ALGERIA …" at bounding box center [604, 304] width 802 height 39
click at [995, 42] on h4 "Edit" at bounding box center [603, 37] width 803 height 16
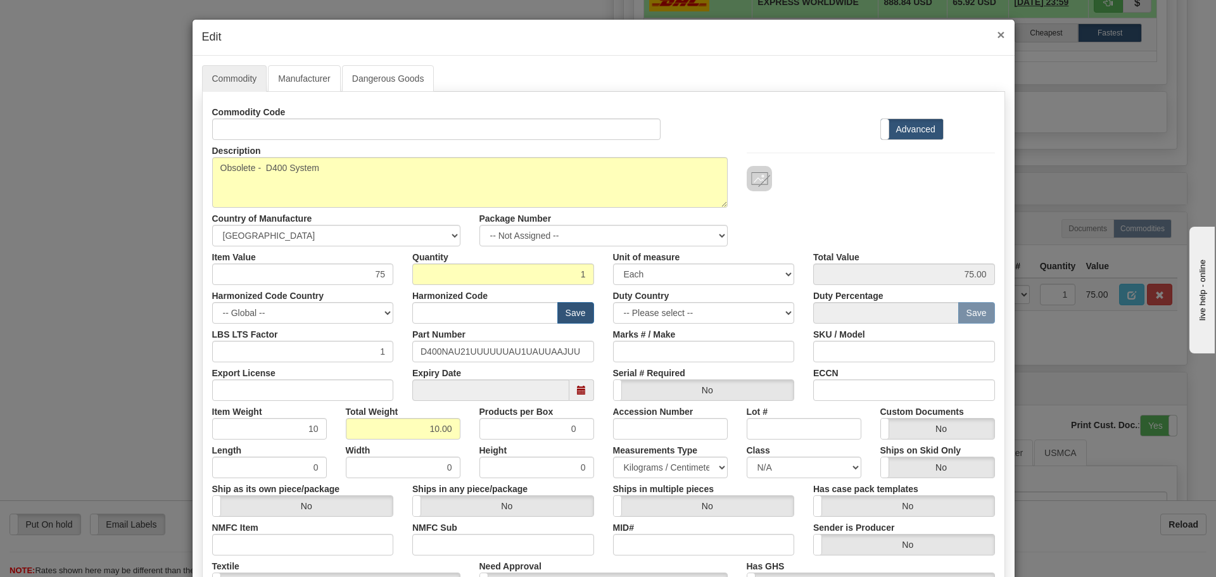
click at [997, 37] on span "×" at bounding box center [1001, 34] width 8 height 15
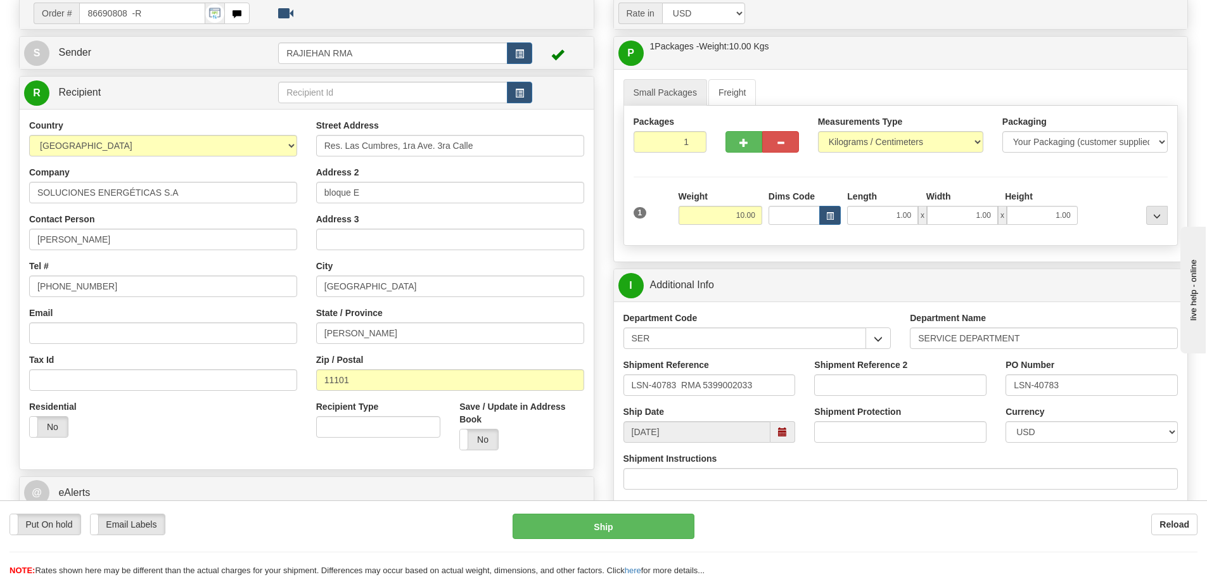
scroll to position [127, 0]
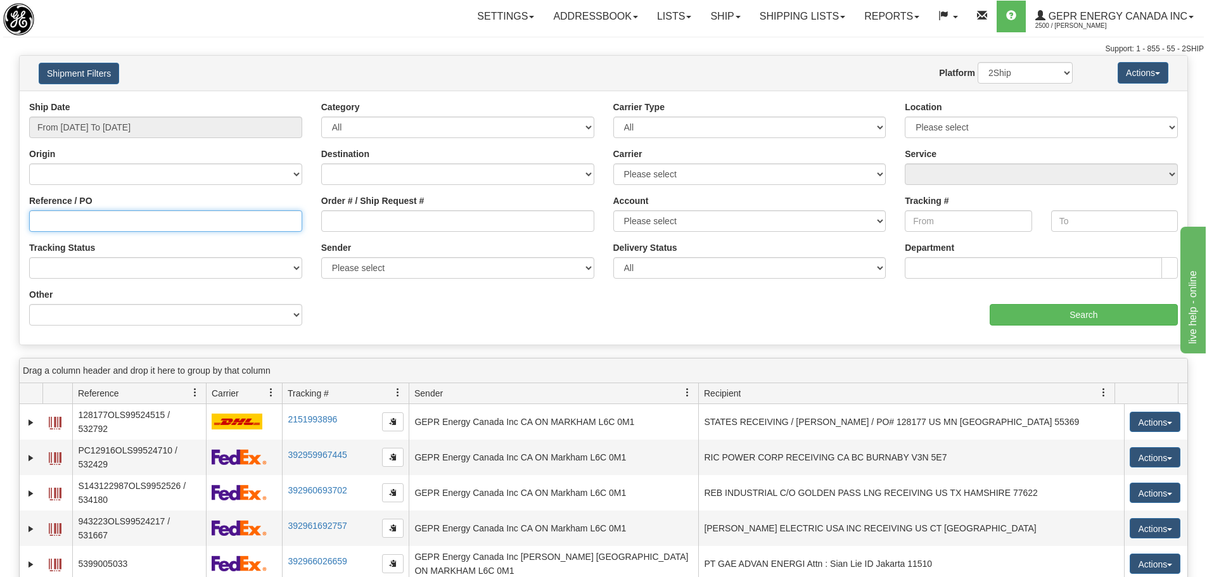
click at [165, 211] on input "Reference / PO" at bounding box center [165, 221] width 273 height 22
paste input "5399005127"
type input "5399005127"
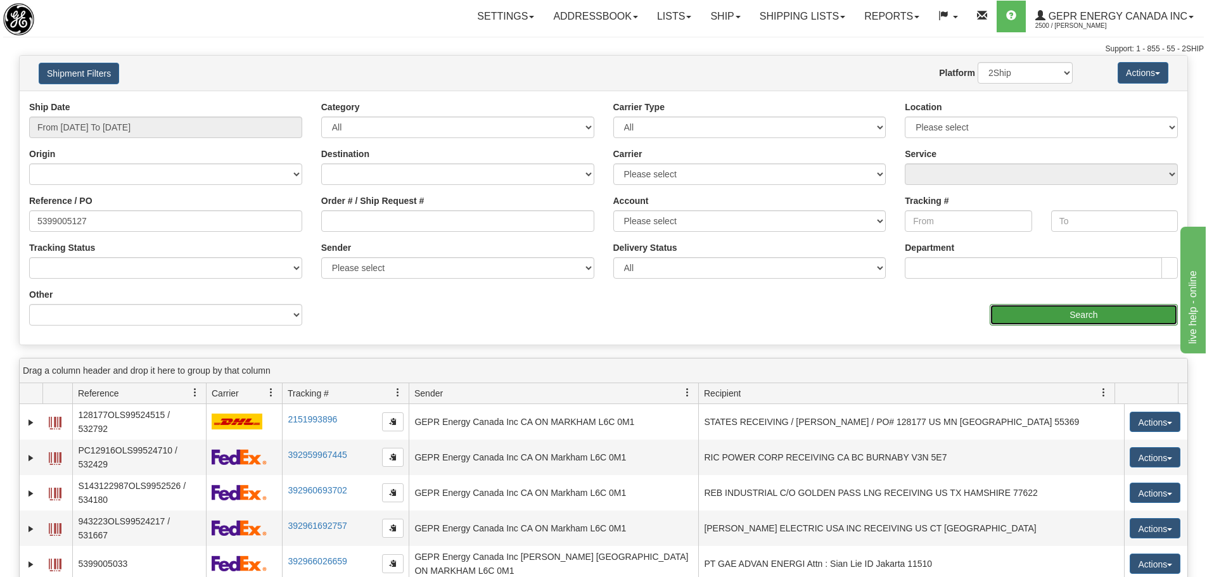
click at [1128, 304] on input "Search" at bounding box center [1084, 315] width 188 height 22
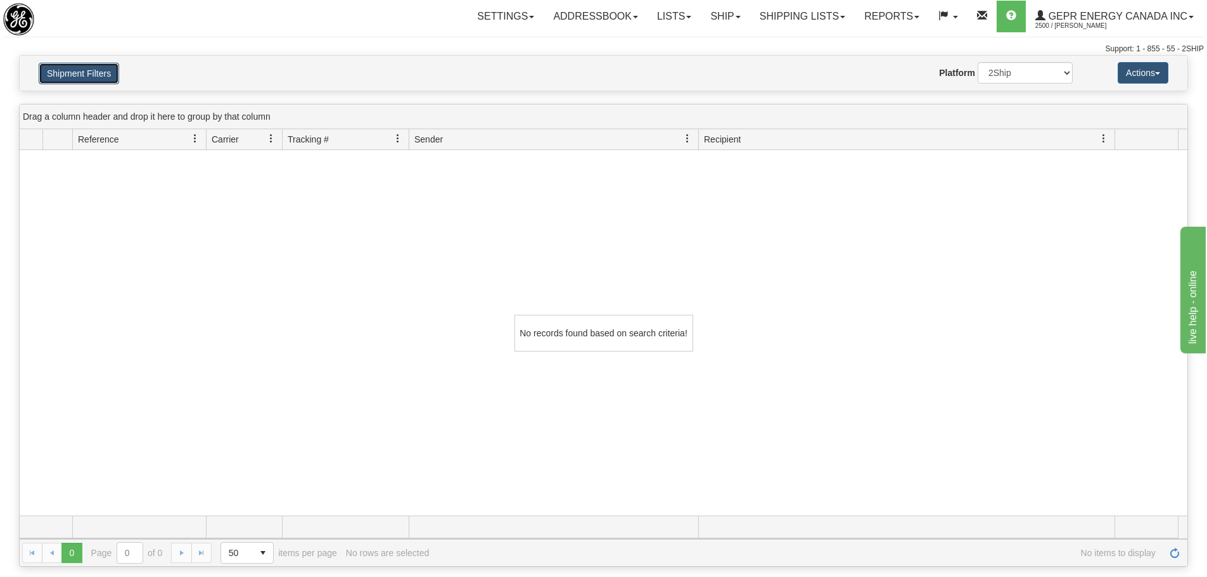
click at [108, 67] on button "Shipment Filters" at bounding box center [79, 74] width 80 height 22
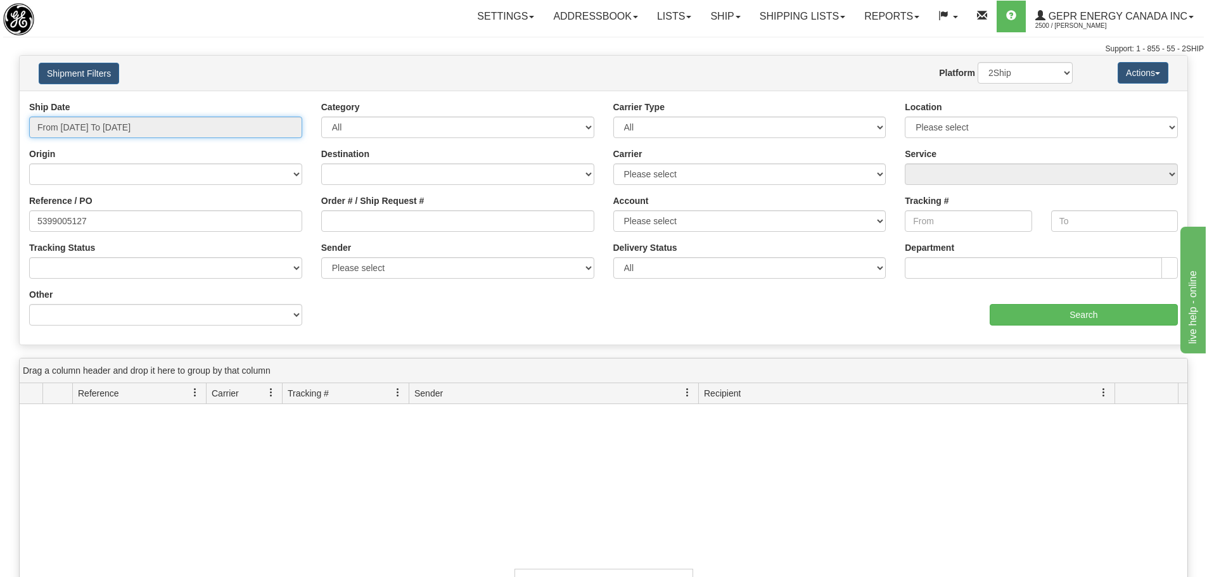
click at [137, 122] on input "From [DATE] To [DATE]" at bounding box center [165, 128] width 273 height 22
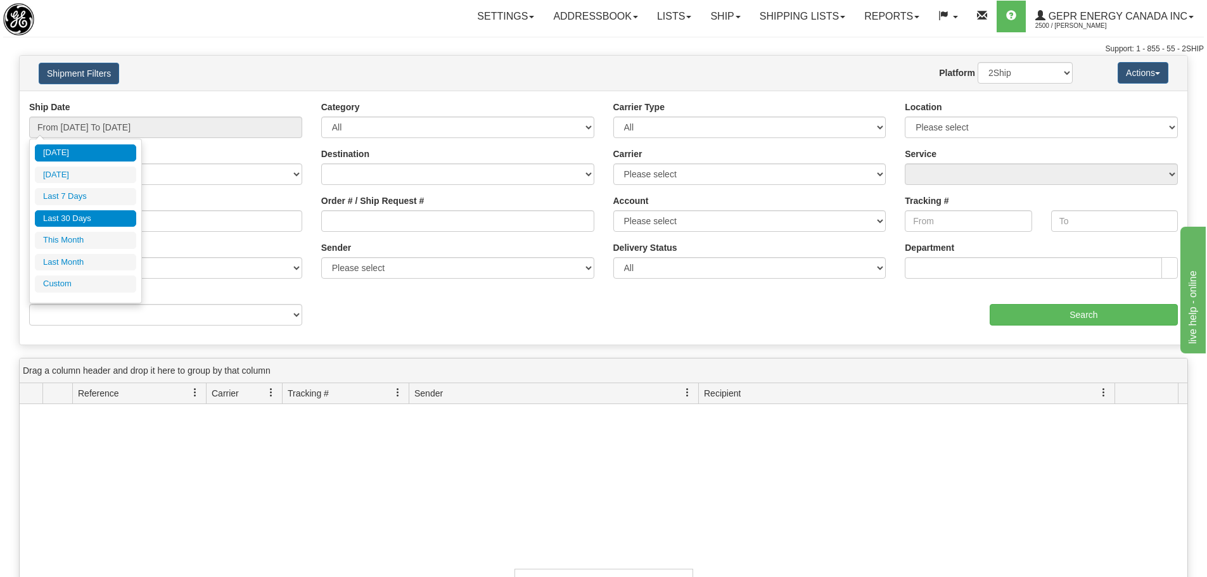
click at [83, 215] on li "Last 30 Days" at bounding box center [85, 218] width 101 height 17
type input "From [DATE] To [DATE]"
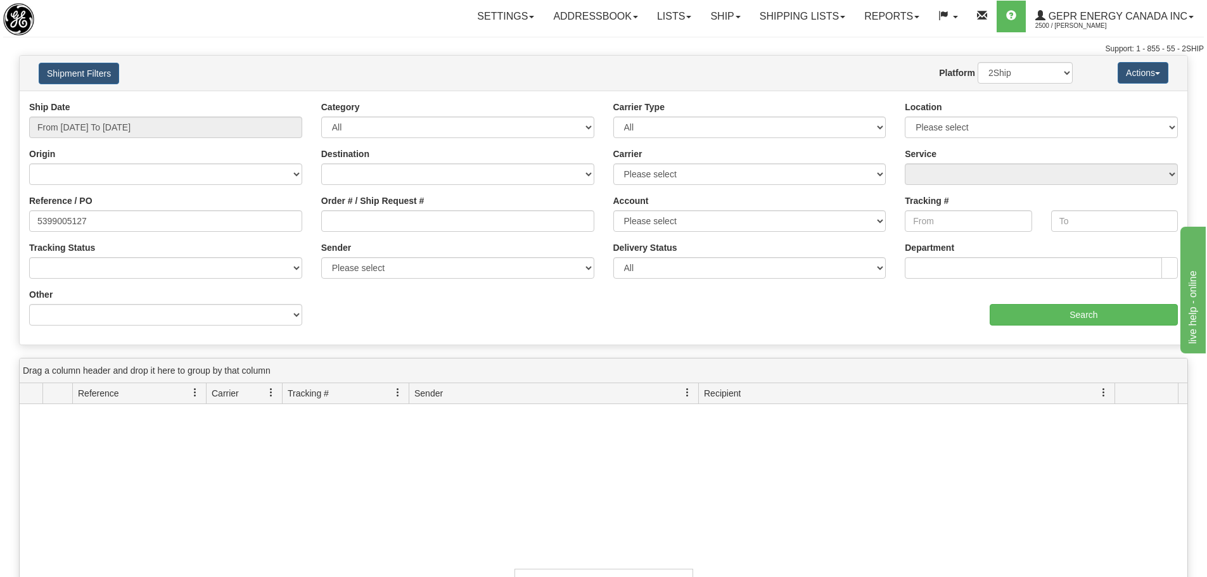
click at [1026, 302] on div "aaa Search" at bounding box center [896, 306] width 584 height 37
click at [1023, 310] on input "Search" at bounding box center [1084, 315] width 188 height 22
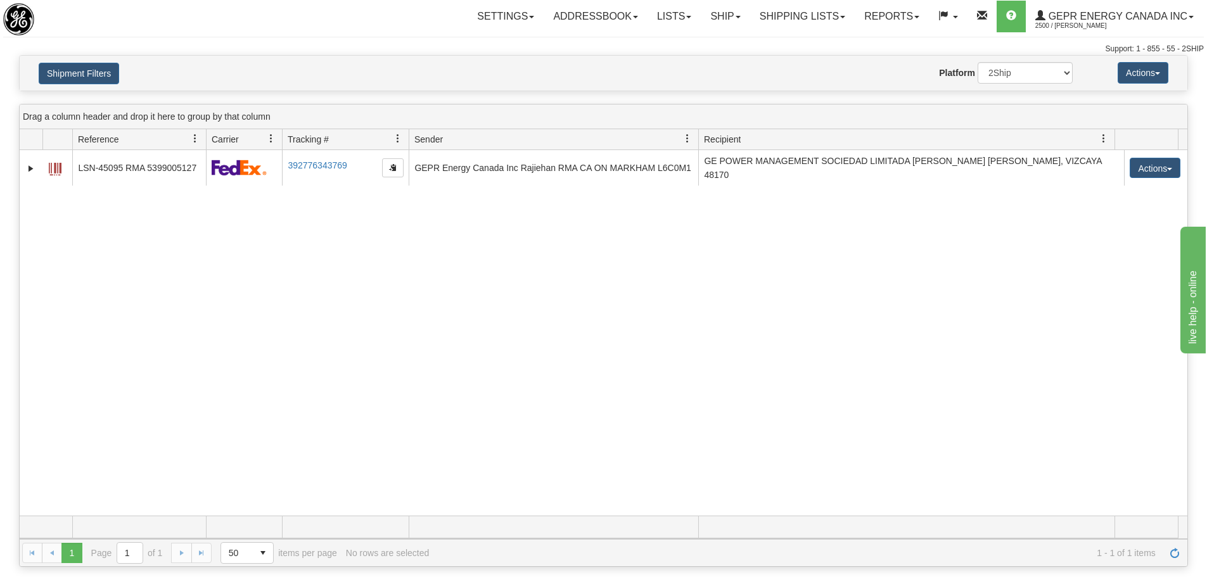
drag, startPoint x: 782, startPoint y: 15, endPoint x: 784, endPoint y: 58, distance: 43.8
click at [777, 58] on div "Shipment Filters Website Agent Nothing selected Client User Platform 2Ship Impo…" at bounding box center [604, 73] width 1168 height 35
click at [829, 26] on link "Shipping lists" at bounding box center [802, 17] width 105 height 32
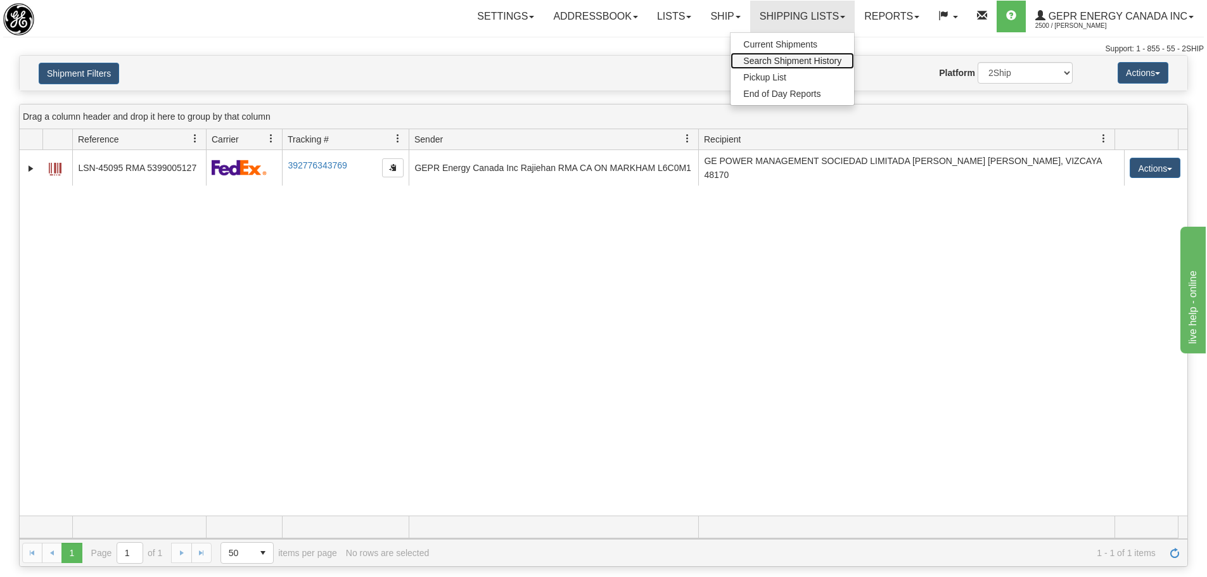
drag, startPoint x: 800, startPoint y: 47, endPoint x: 788, endPoint y: 58, distance: 17.0
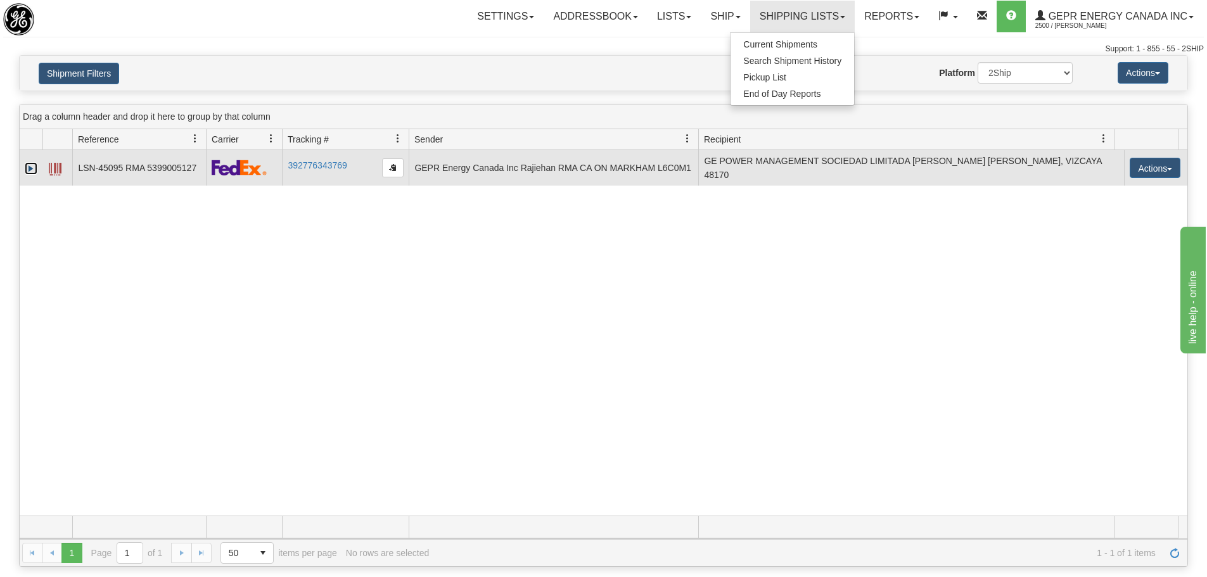
click at [33, 163] on link "Expand" at bounding box center [31, 168] width 13 height 13
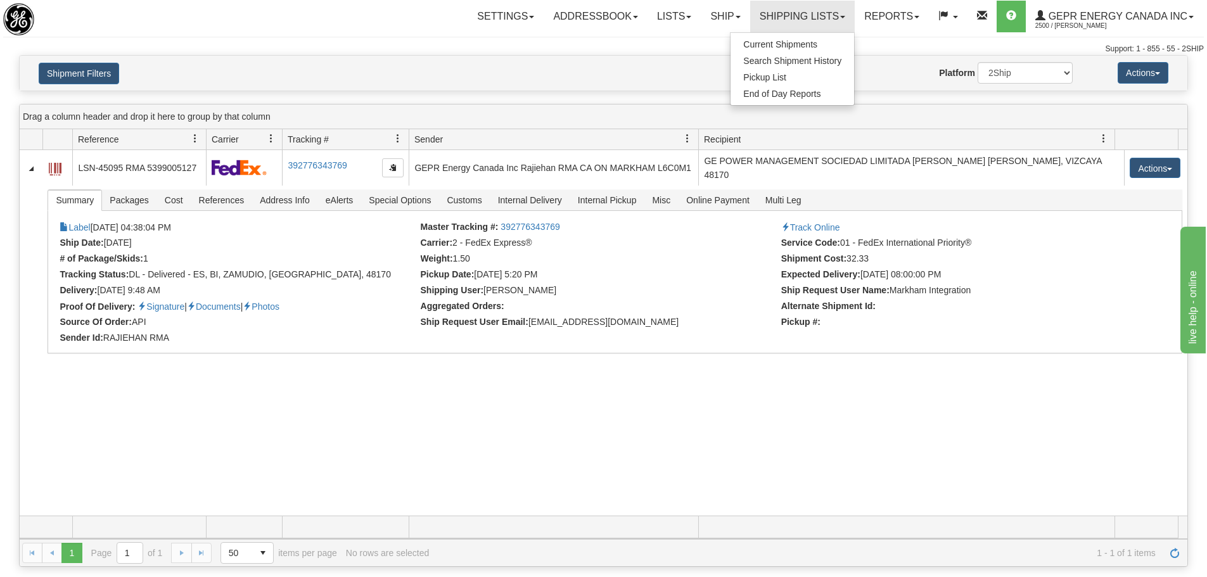
click at [219, 450] on div "31561738 2500 LSN-45095 RMA 5399005127 392776343769 09/02/2025 09/02/2025 04:38…" at bounding box center [604, 333] width 1168 height 366
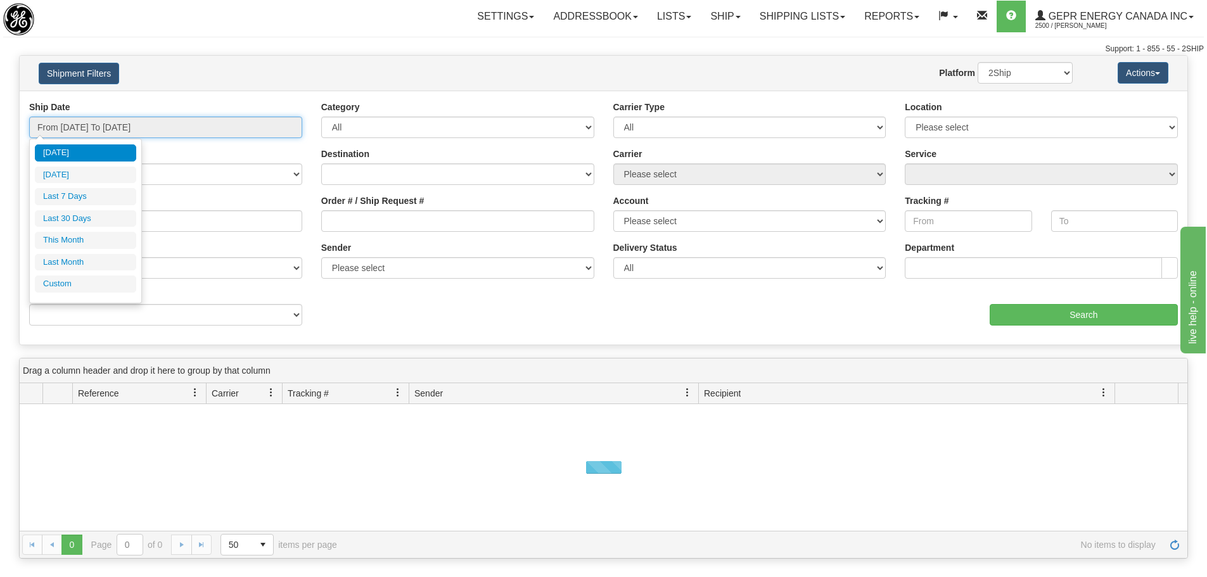
click at [250, 124] on input "From [DATE] To [DATE]" at bounding box center [165, 128] width 273 height 22
click at [72, 210] on li "Last 30 Days" at bounding box center [85, 218] width 101 height 17
type input "From [DATE] To [DATE]"
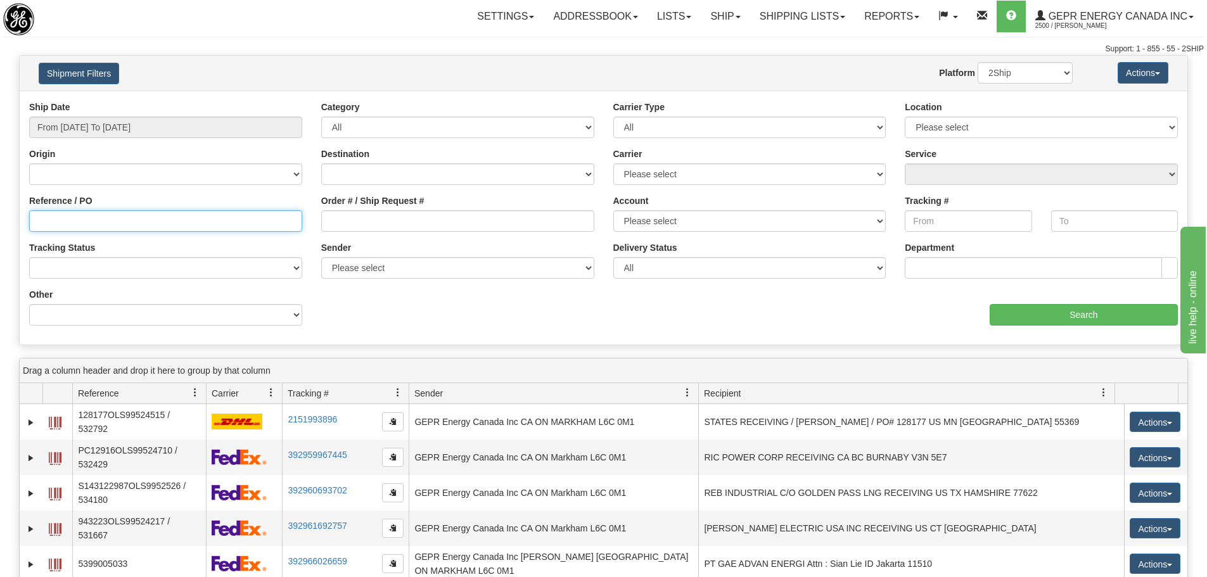
click at [63, 219] on input "Reference / PO" at bounding box center [165, 221] width 273 height 22
paste input "5399005519"
type input "5399005519"
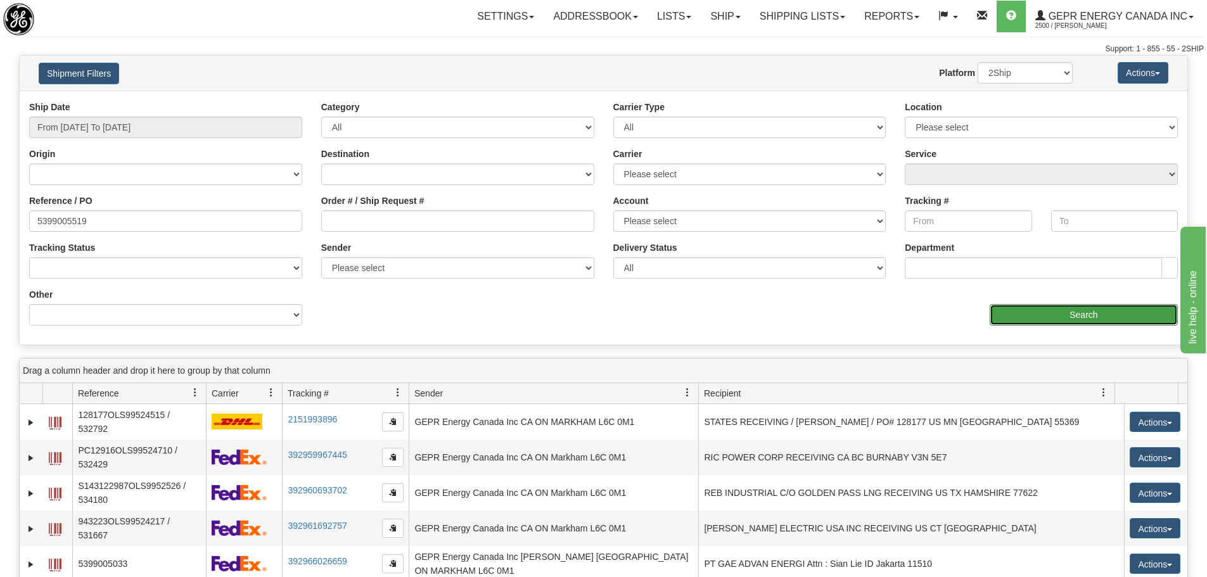
click at [1117, 324] on input "Search" at bounding box center [1084, 315] width 188 height 22
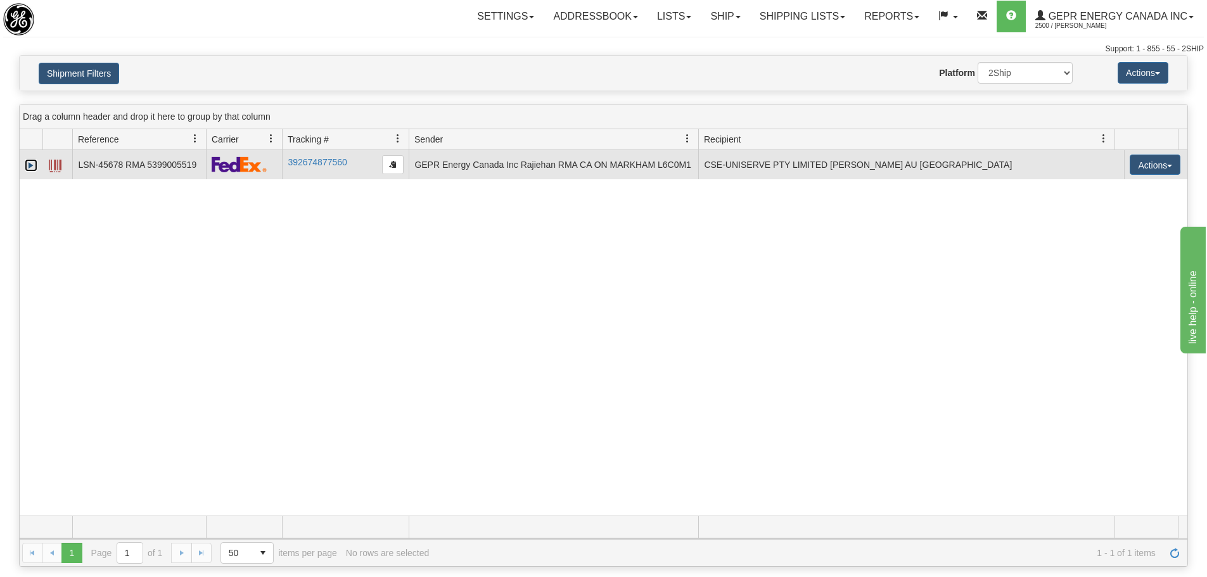
click at [31, 167] on link "Expand" at bounding box center [31, 165] width 13 height 13
